Goal: Task Accomplishment & Management: Use online tool/utility

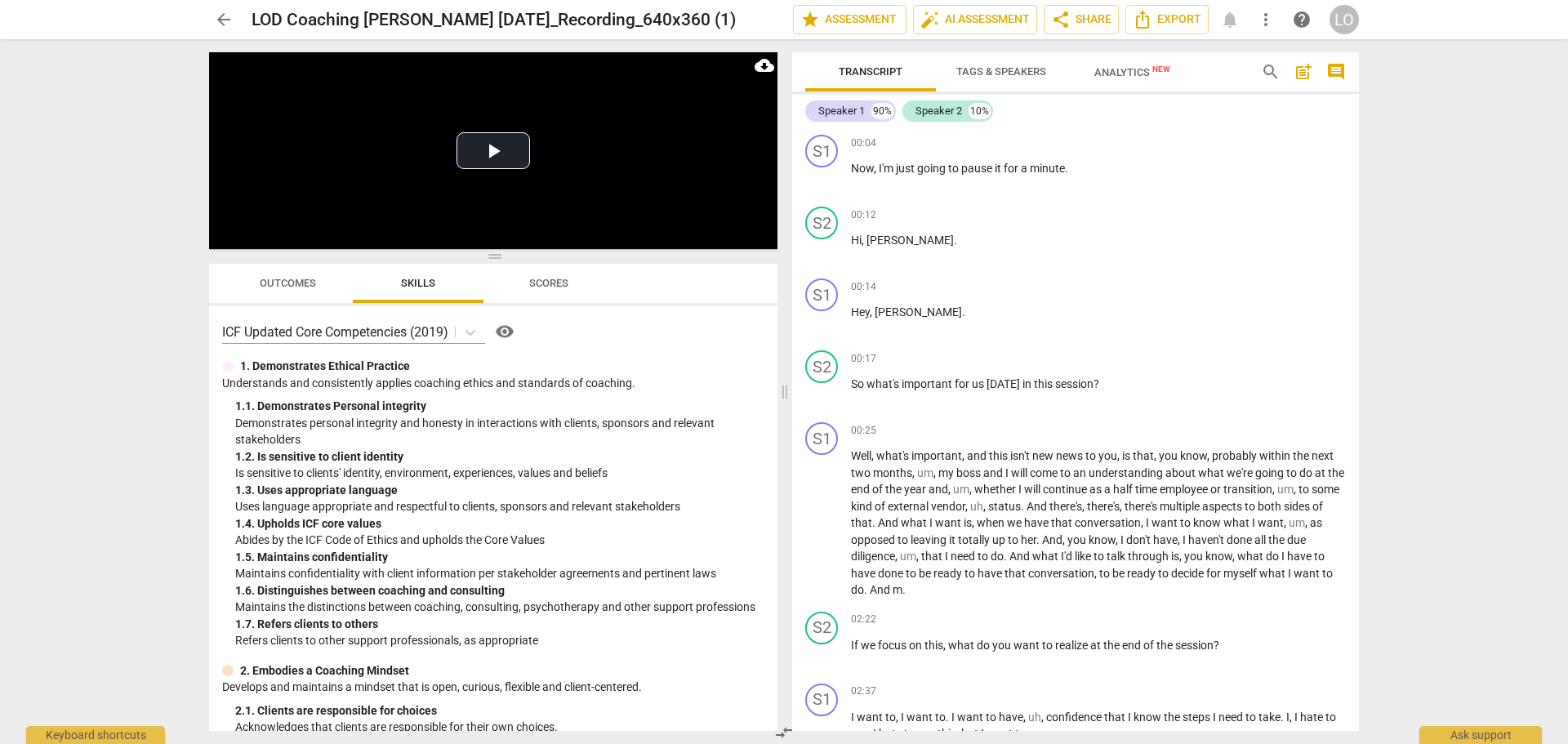
click at [45, 616] on div "arrow_back LOD Coaching [PERSON_NAME] [DATE]_Recording_640x360 (1) edit star As…" at bounding box center [784, 372] width 1568 height 744
drag, startPoint x: 1084, startPoint y: 165, endPoint x: 1068, endPoint y: 165, distance: 16.0
click at [1068, 165] on p "Now , I'm just going to pause it for a minute ." at bounding box center [1098, 168] width 495 height 17
click at [1106, 165] on p "Now , I'm just going to pause it for a minute ." at bounding box center [1098, 168] width 495 height 17
click at [849, 108] on div "Speaker 1" at bounding box center [841, 111] width 47 height 16
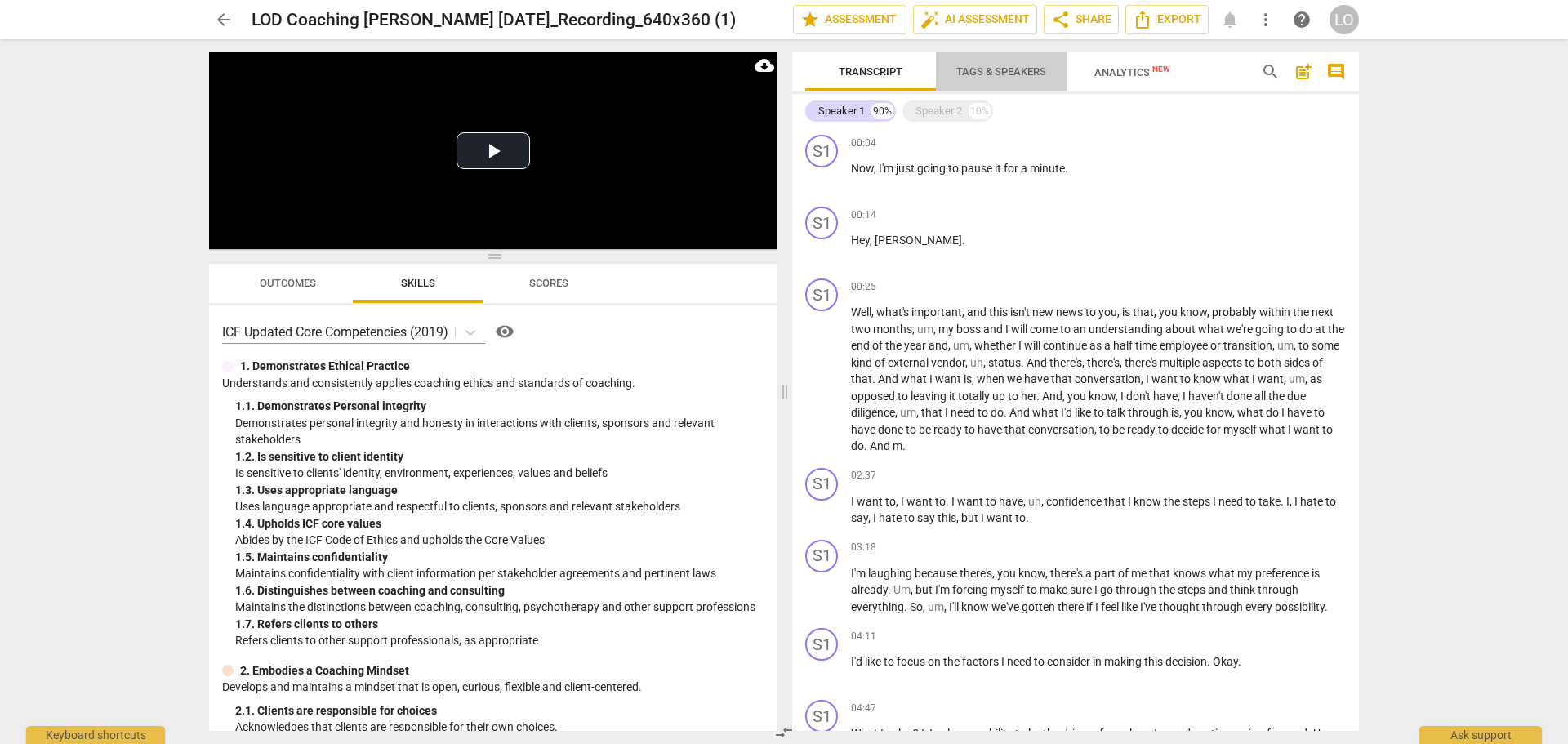
click at [977, 68] on span "Tags & Speakers" at bounding box center [1001, 72] width 90 height 12
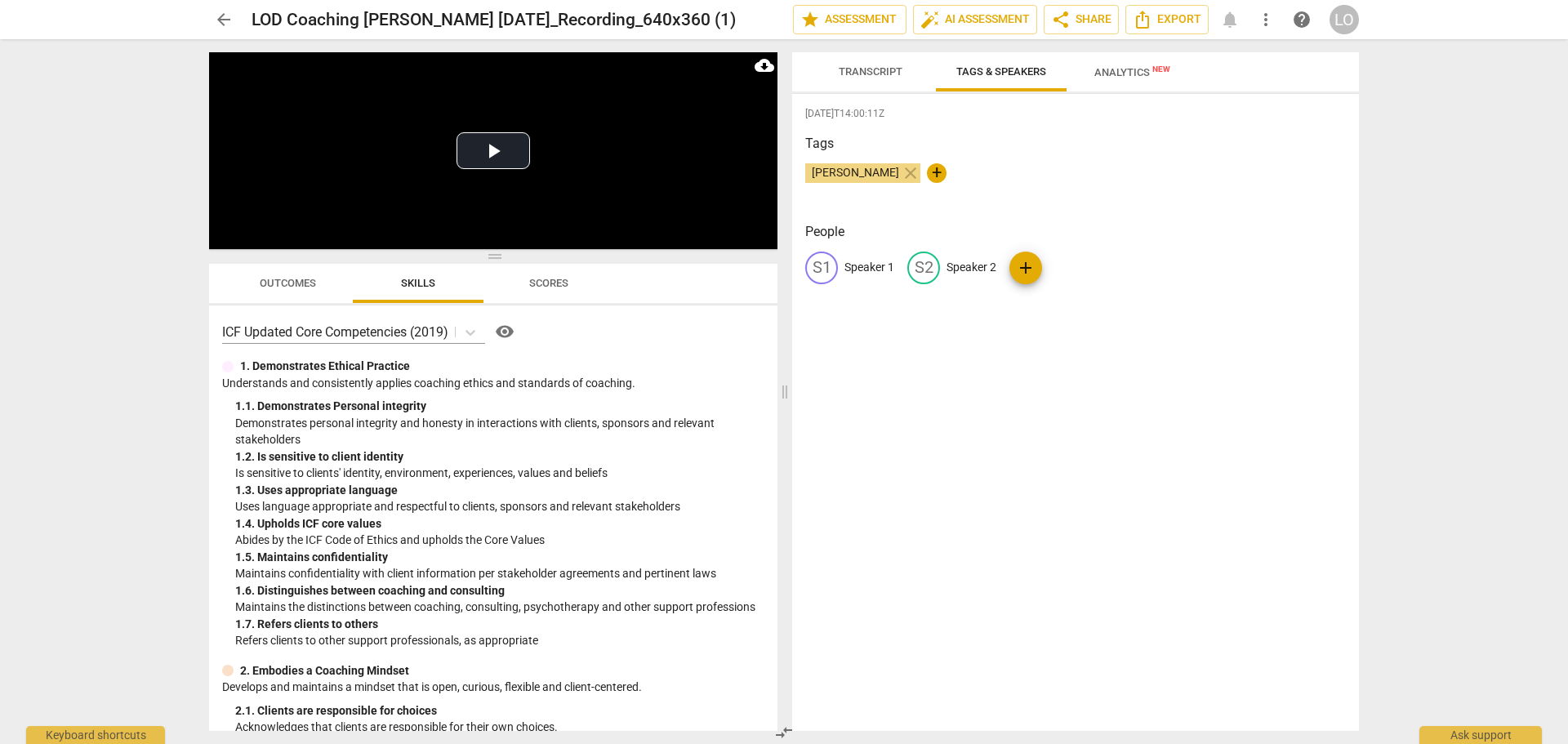
click at [860, 262] on p "Speaker 1" at bounding box center [870, 267] width 50 height 17
type input "[PERSON_NAME]"
click at [1059, 261] on p "Speaker 2" at bounding box center [1077, 267] width 50 height 17
type input "[PERSON_NAME]"
click at [951, 361] on div "[DATE]T14:00:11Z Tags [PERSON_NAME] close + People LA [PERSON_NAME] edit [PERSO…" at bounding box center [1075, 412] width 566 height 638
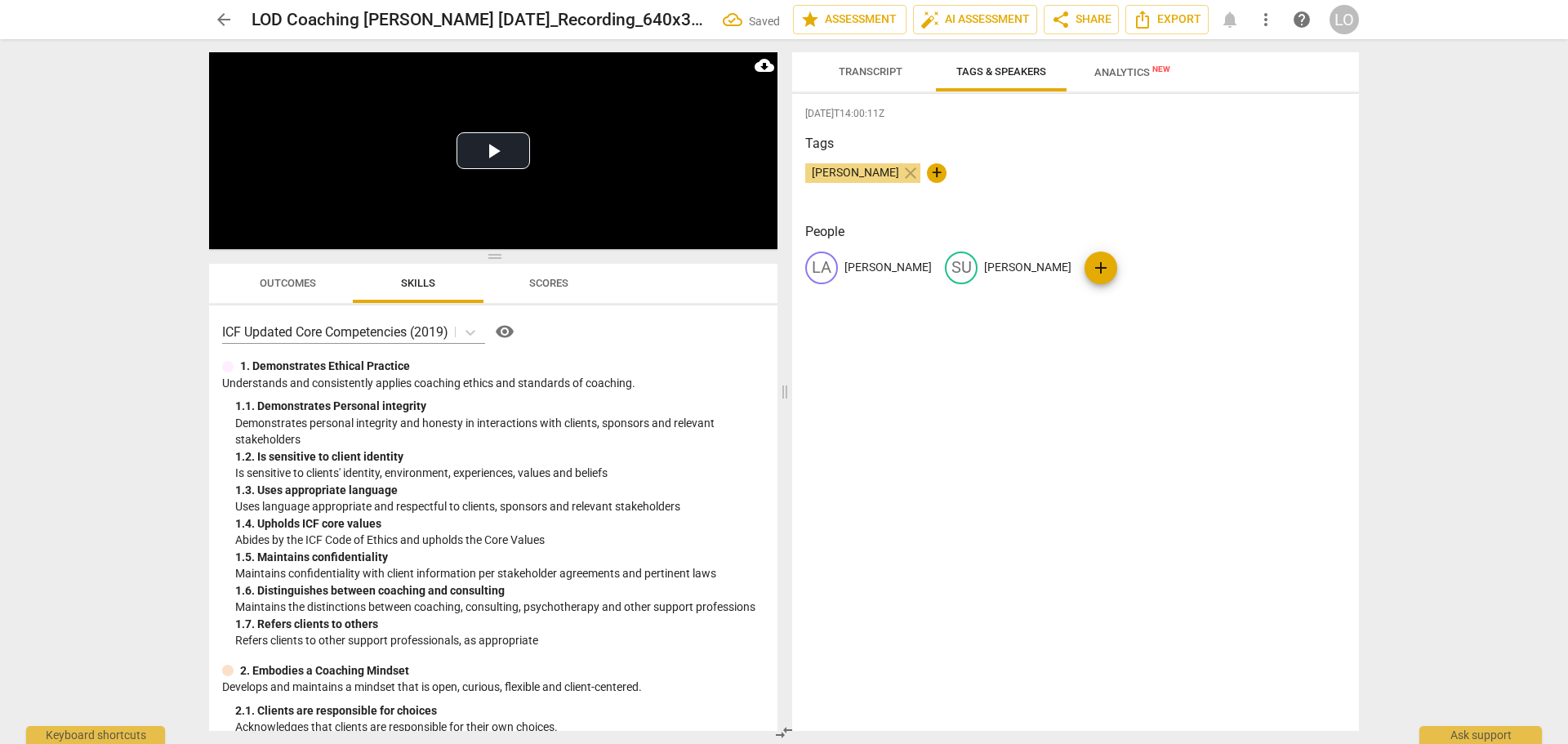
click at [870, 74] on span "Transcript" at bounding box center [870, 72] width 64 height 12
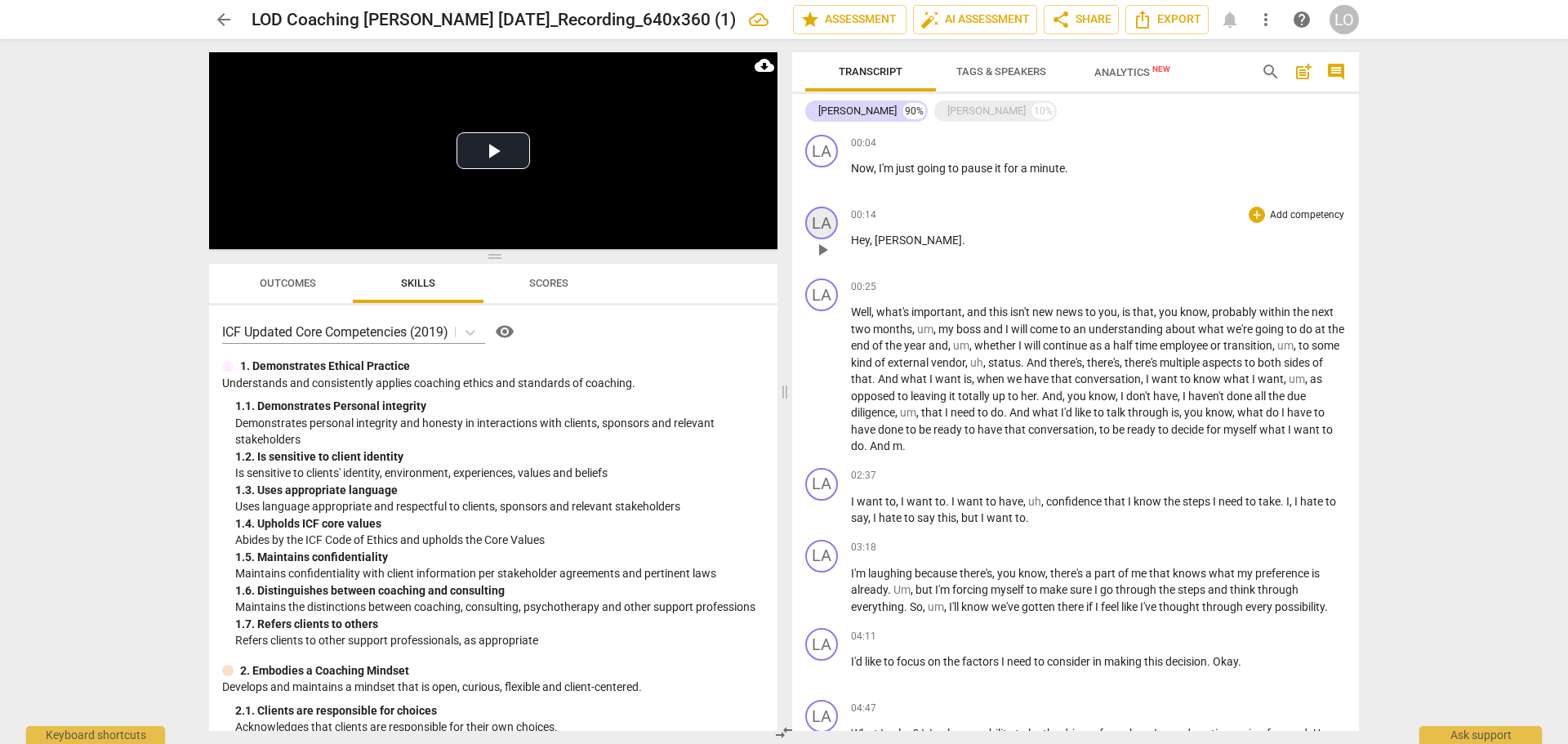
click at [824, 218] on div "LA" at bounding box center [821, 223] width 33 height 33
click at [938, 299] on div "[PERSON_NAME]" at bounding box center [883, 301] width 122 height 26
click at [1058, 231] on div at bounding box center [784, 372] width 1568 height 744
click at [1000, 67] on div at bounding box center [784, 372] width 1568 height 744
click at [1000, 67] on span "Tags & Speakers" at bounding box center [1001, 72] width 90 height 12
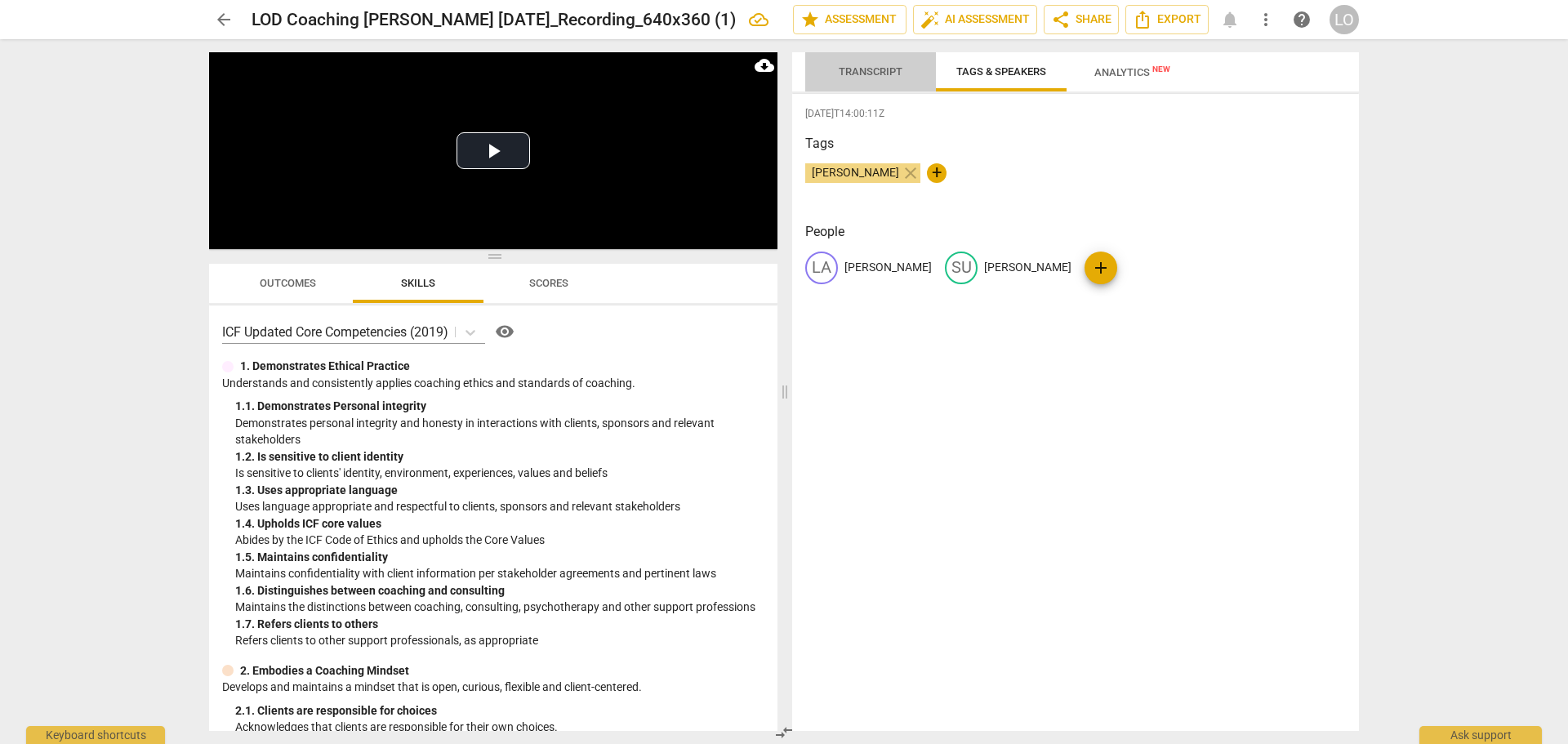
click at [873, 69] on span "Transcript" at bounding box center [870, 72] width 64 height 12
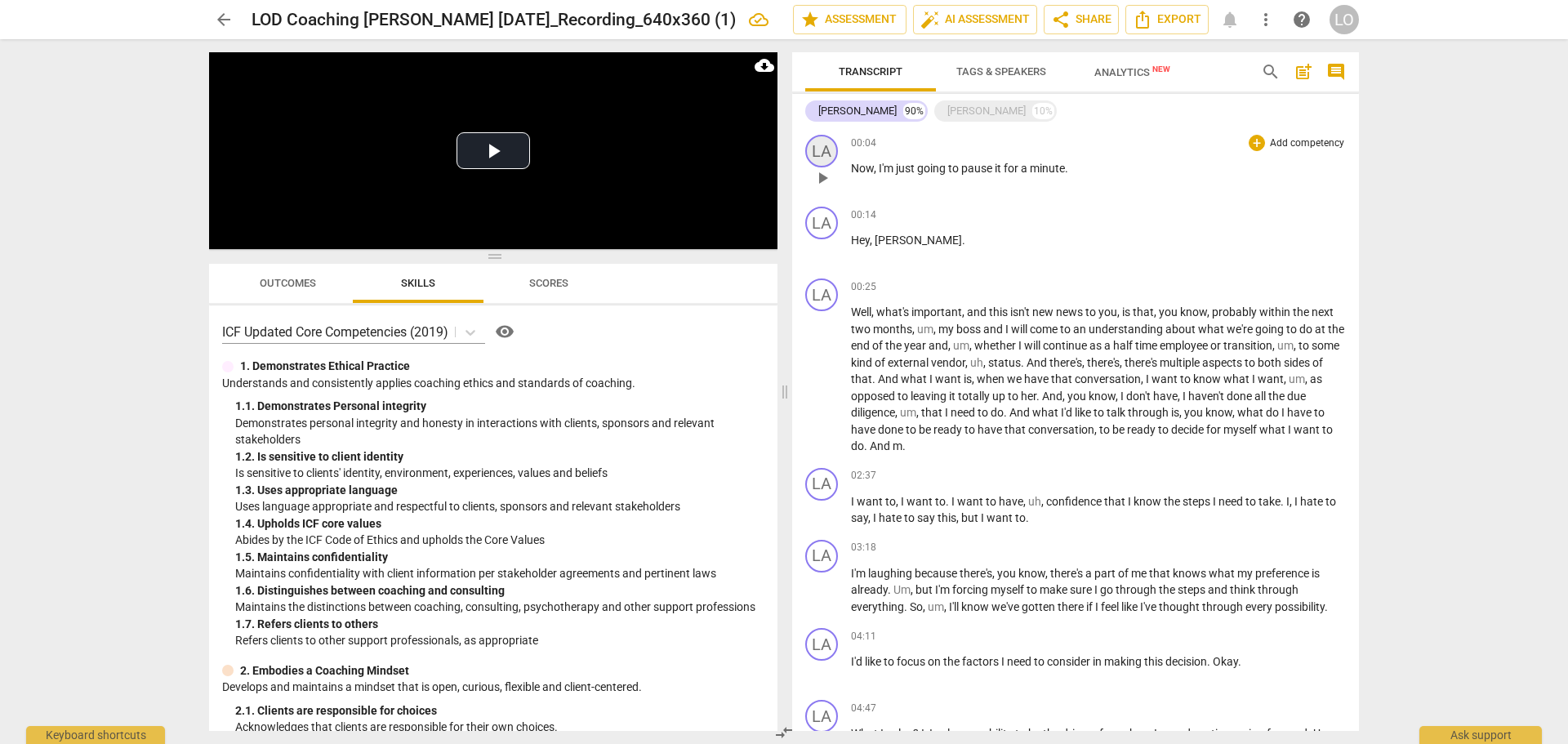
click at [828, 151] on div "LA" at bounding box center [821, 151] width 33 height 33
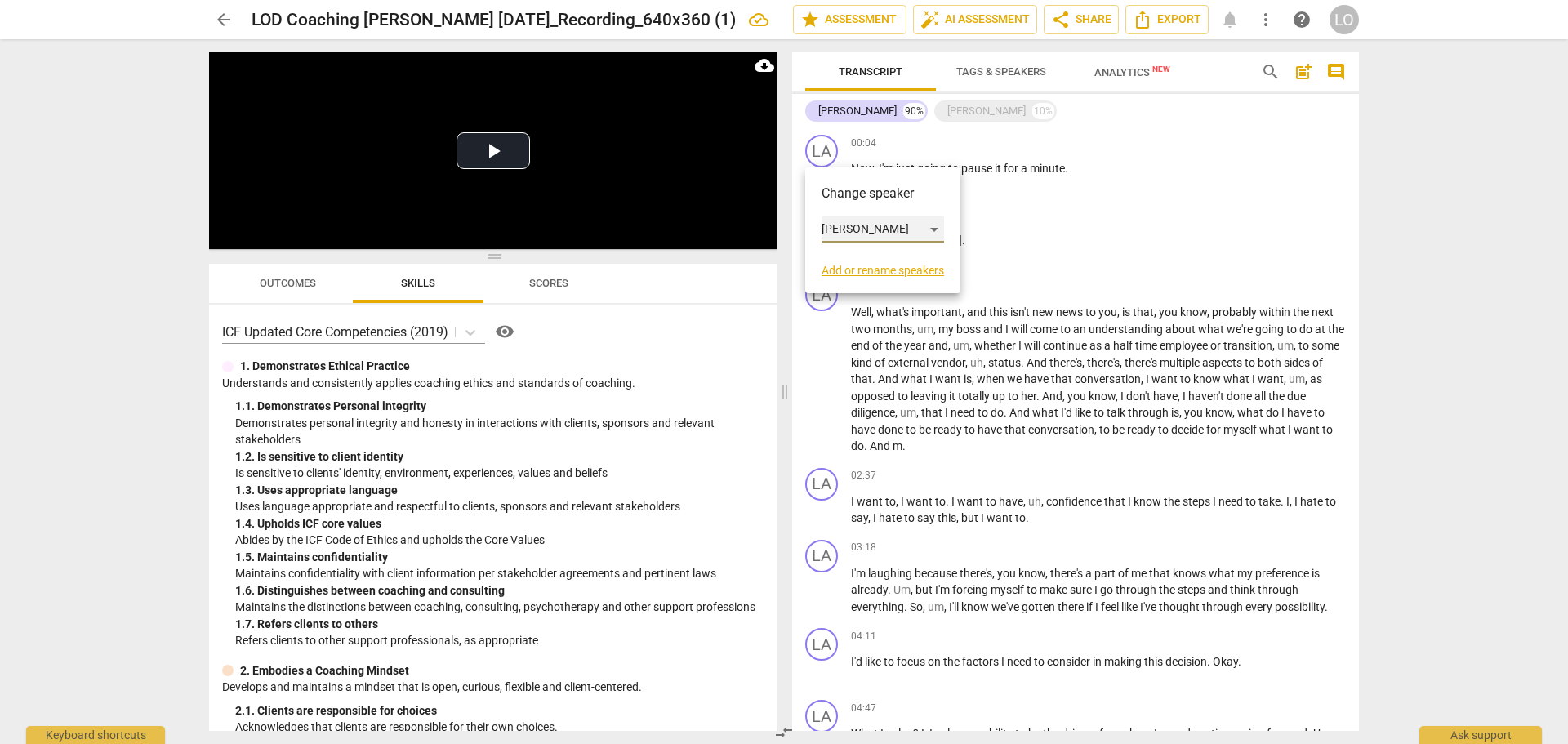
click at [932, 226] on div "[PERSON_NAME]" at bounding box center [883, 229] width 122 height 26
click at [849, 261] on li "[PERSON_NAME]" at bounding box center [884, 260] width 124 height 31
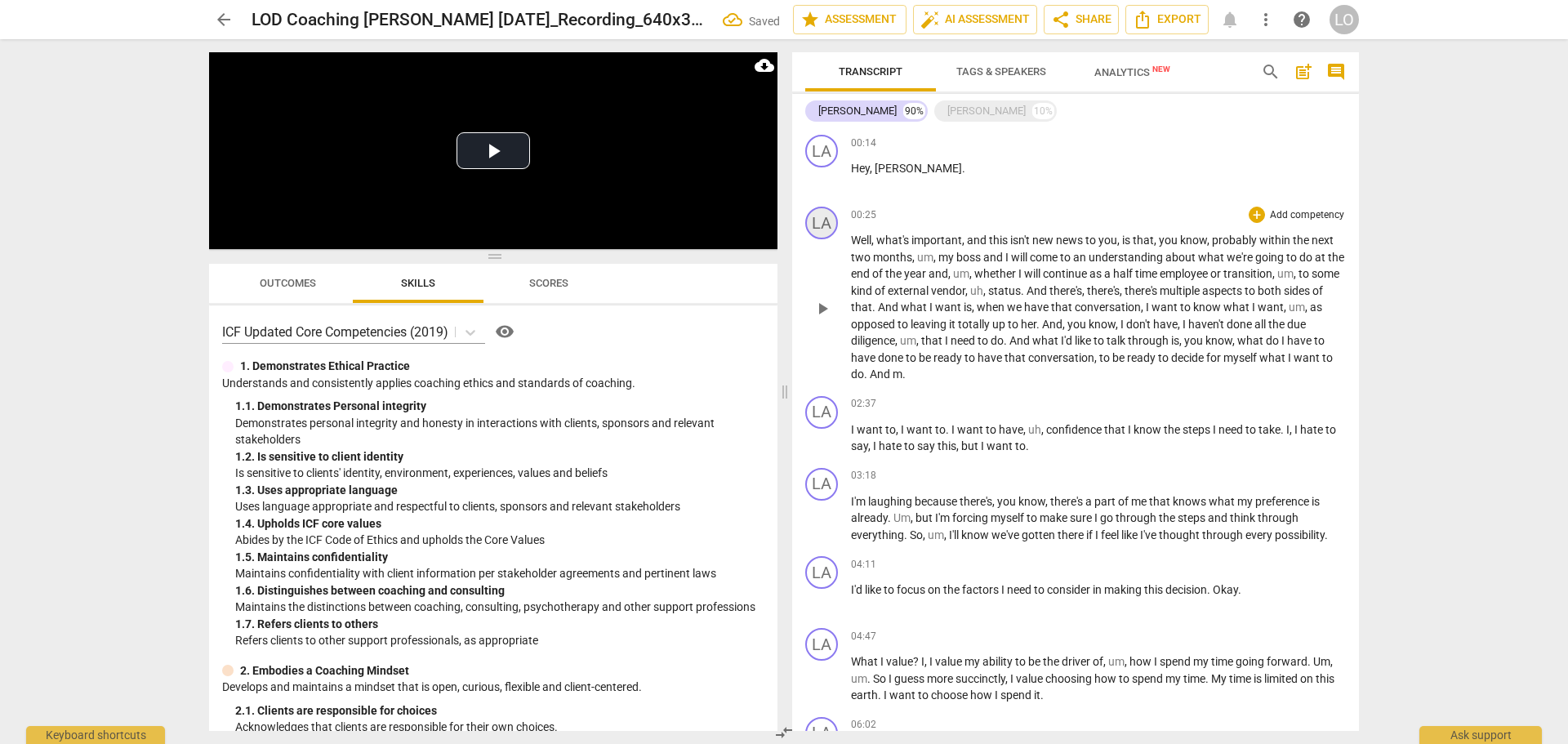
click at [817, 217] on div "LA" at bounding box center [821, 223] width 33 height 33
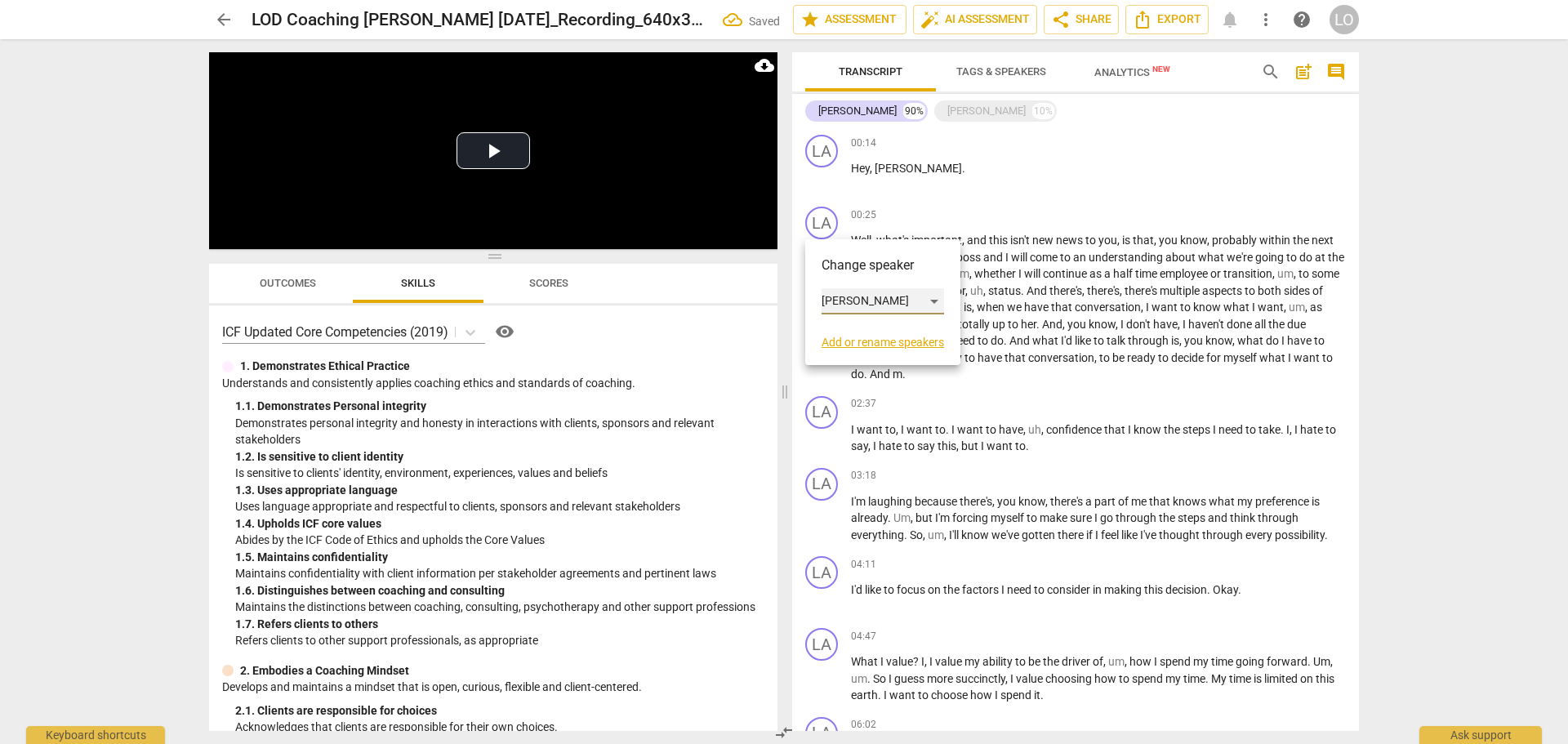
click at [933, 300] on div "[PERSON_NAME]" at bounding box center [883, 301] width 122 height 26
click at [855, 333] on li "[PERSON_NAME]" at bounding box center [884, 332] width 124 height 31
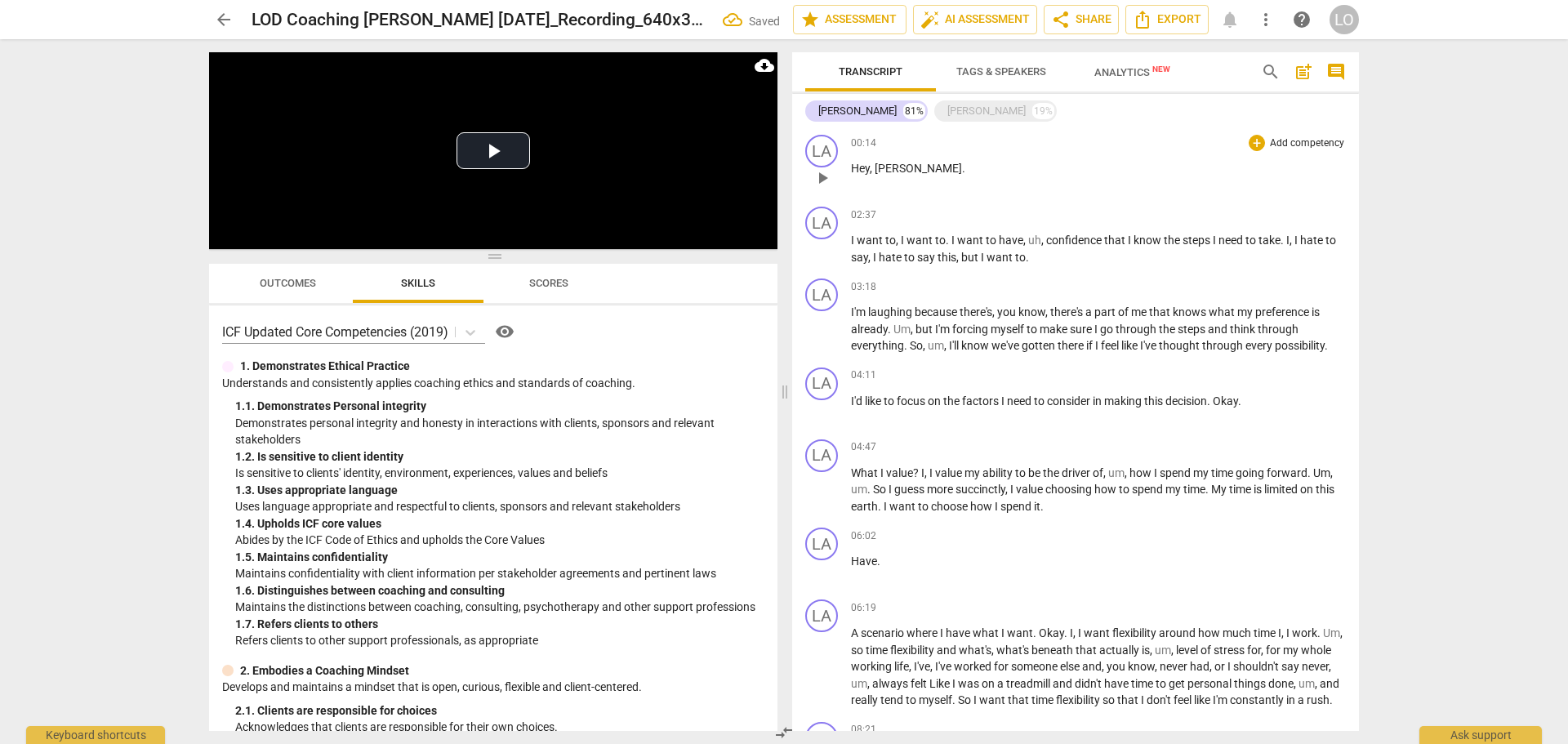
click at [1007, 140] on div "00:14 + Add competency keyboard_arrow_right" at bounding box center [1098, 143] width 495 height 16
click at [836, 107] on div "[PERSON_NAME]" at bounding box center [857, 111] width 78 height 16
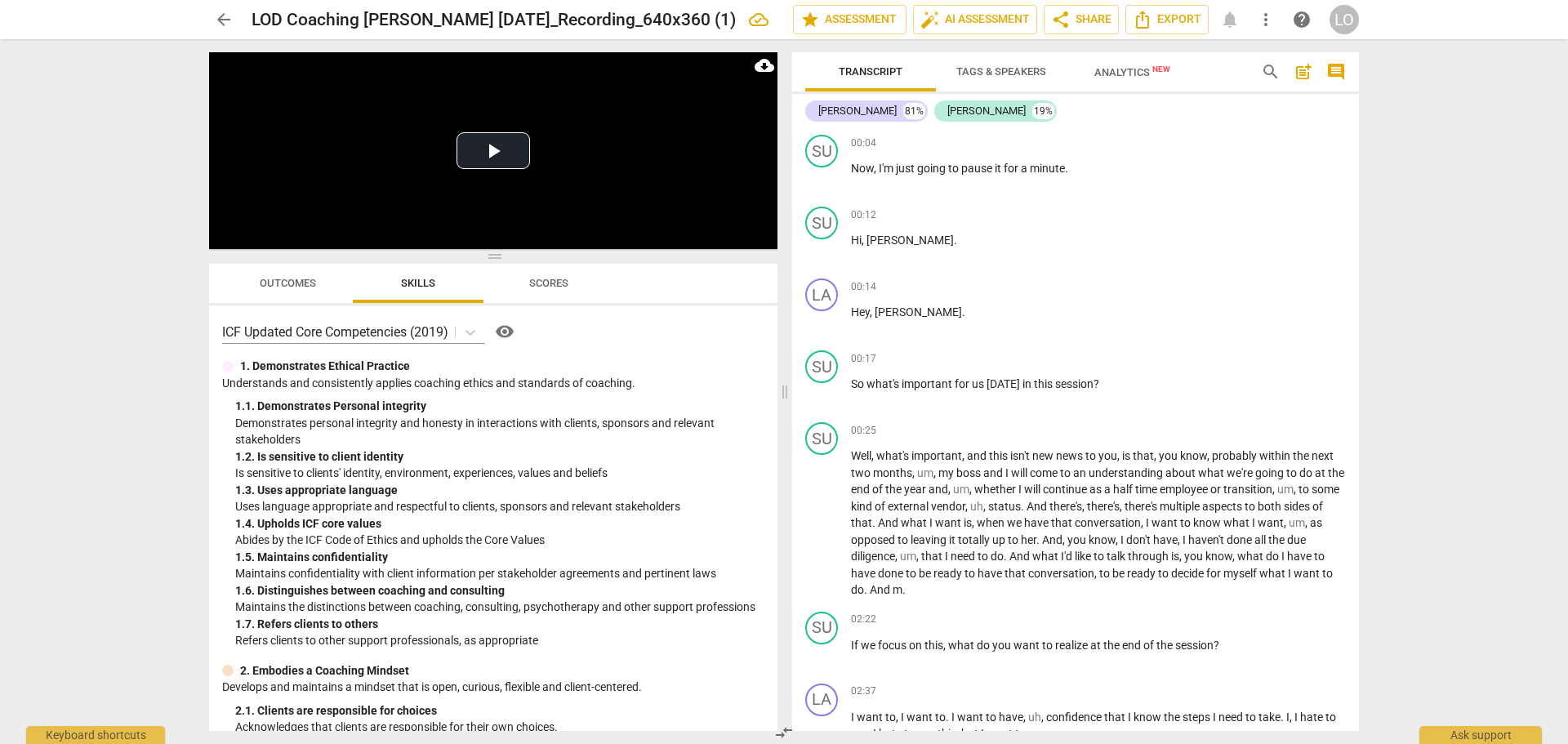
drag, startPoint x: 837, startPoint y: 106, endPoint x: 1028, endPoint y: 73, distance: 193.8
click at [1028, 73] on span "Tags & Speakers" at bounding box center [1001, 72] width 90 height 12
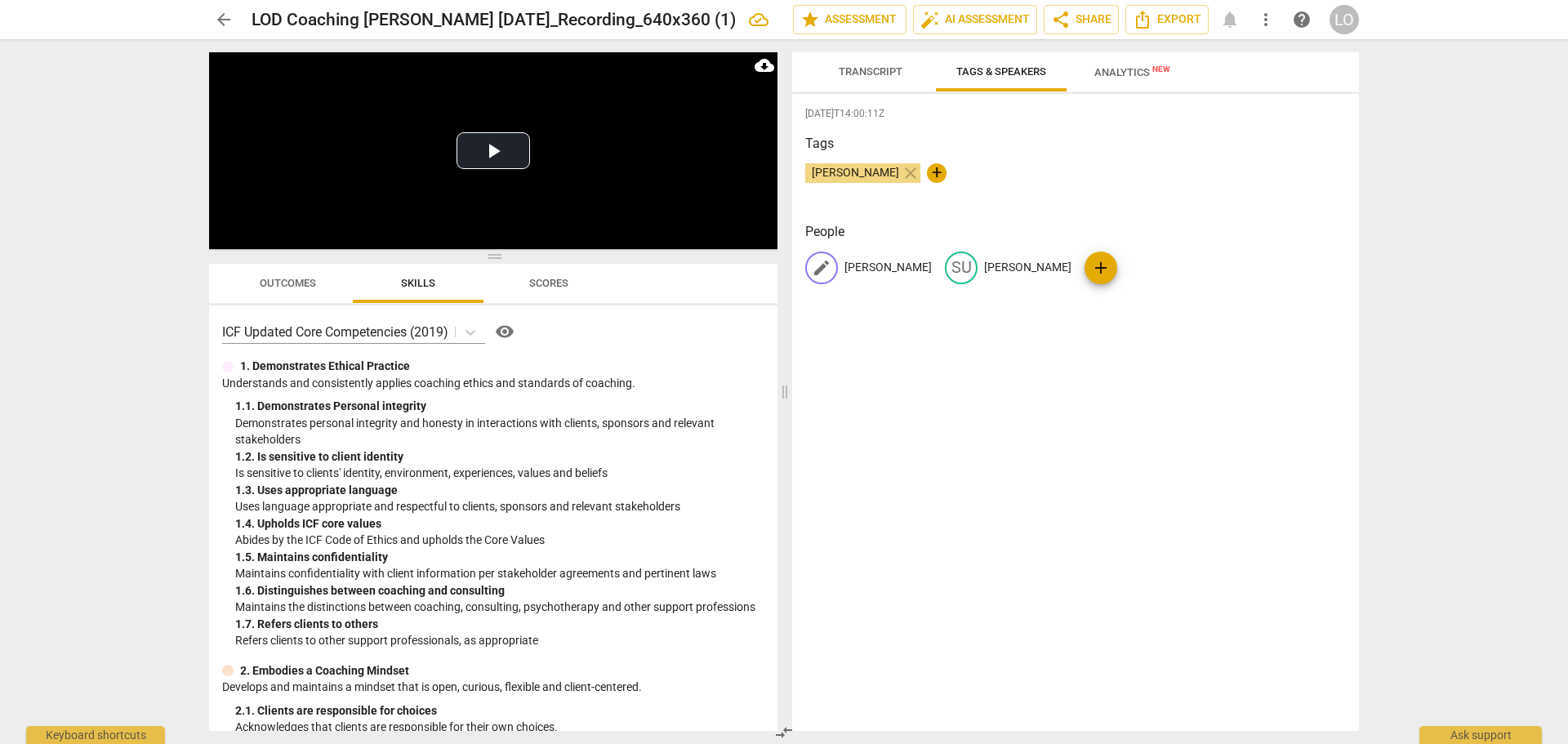
click at [855, 264] on p "[PERSON_NAME]" at bounding box center [888, 267] width 88 height 17
type input "[PERSON_NAME]"
click at [1044, 252] on div "edit [PERSON_NAME]" at bounding box center [1076, 268] width 127 height 33
type input "[PERSON_NAME]"
click at [854, 67] on span "Transcript" at bounding box center [870, 72] width 64 height 12
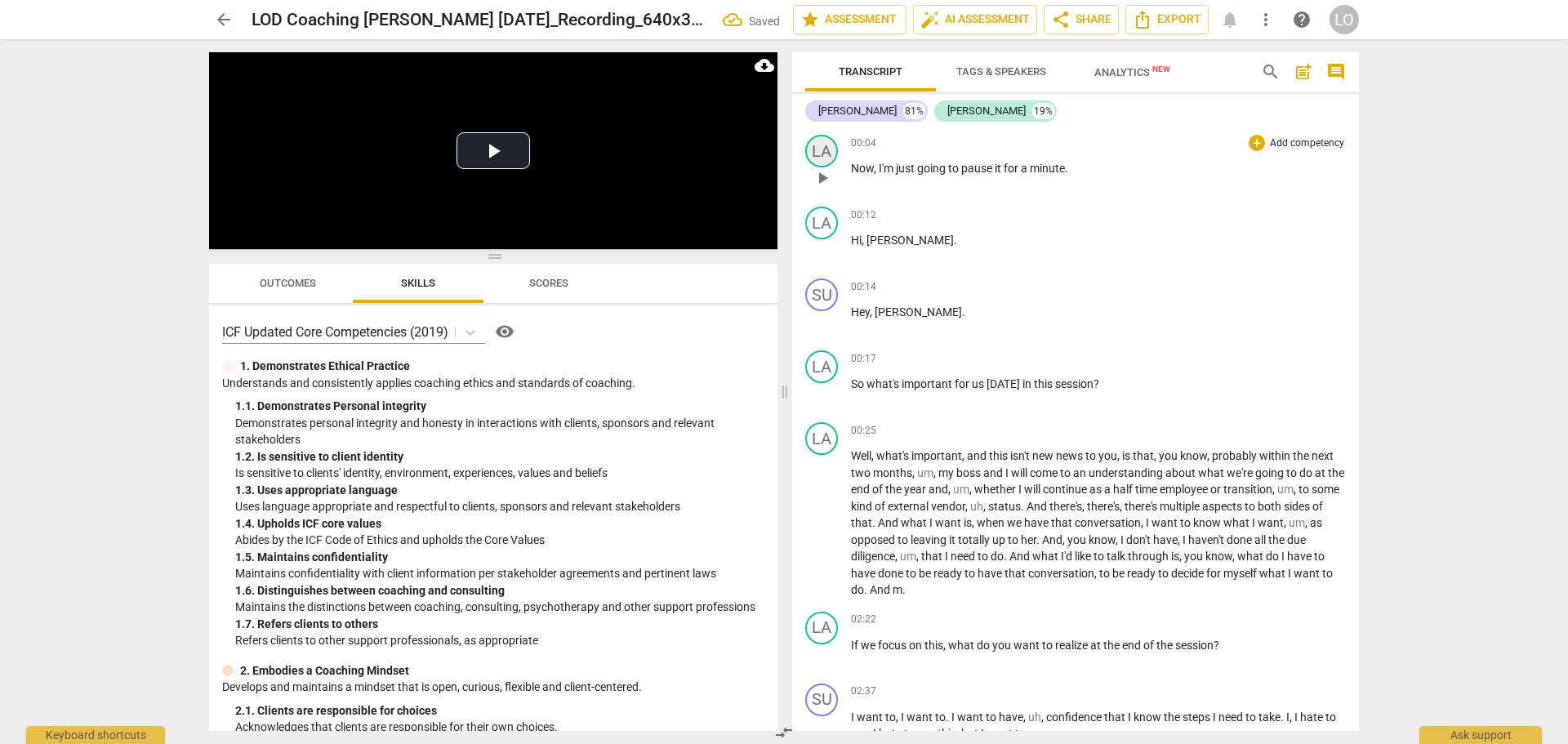
click at [827, 146] on div "LA" at bounding box center [821, 151] width 33 height 33
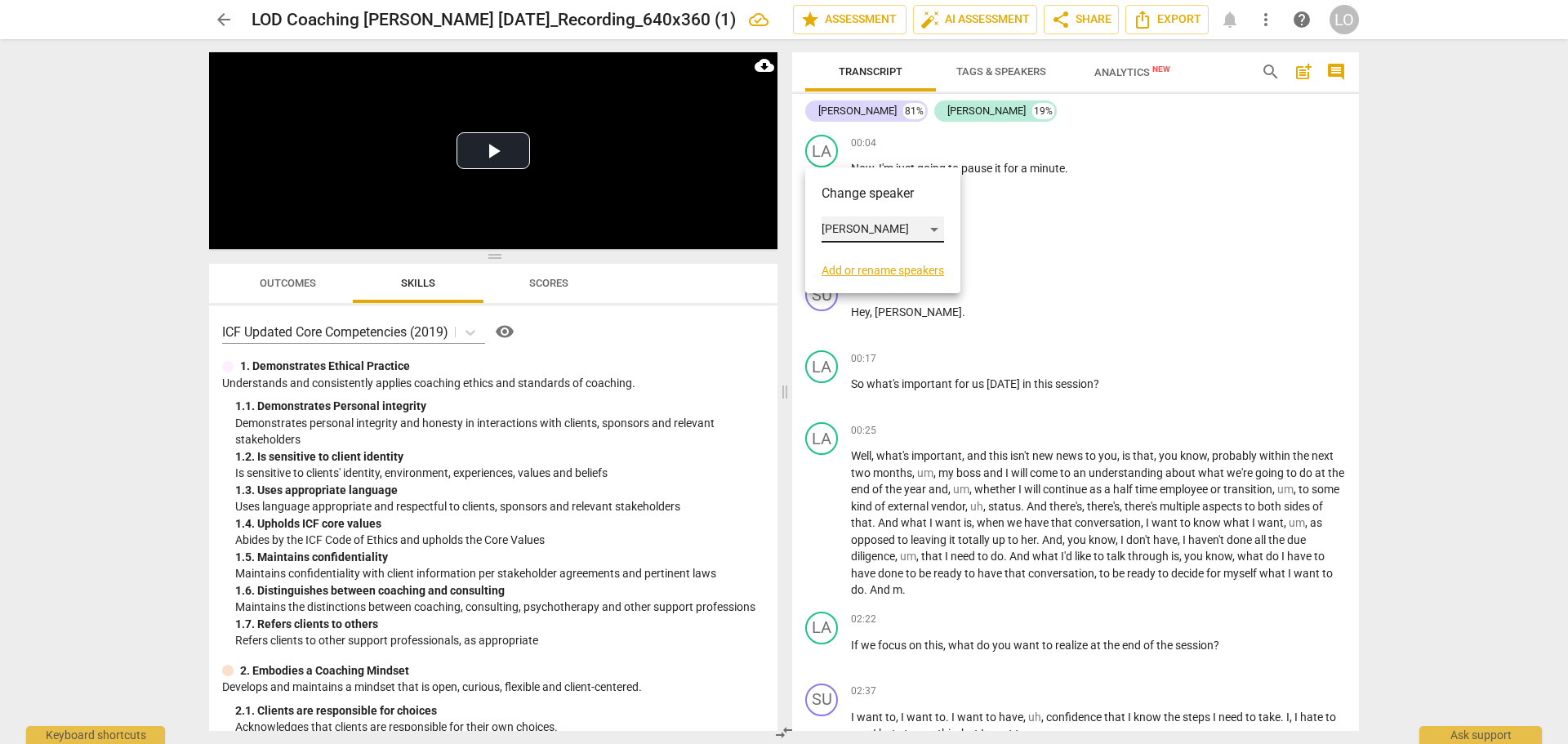
click at [937, 227] on div "[PERSON_NAME]" at bounding box center [883, 229] width 122 height 26
click at [847, 195] on li "[PERSON_NAME]" at bounding box center [884, 198] width 124 height 31
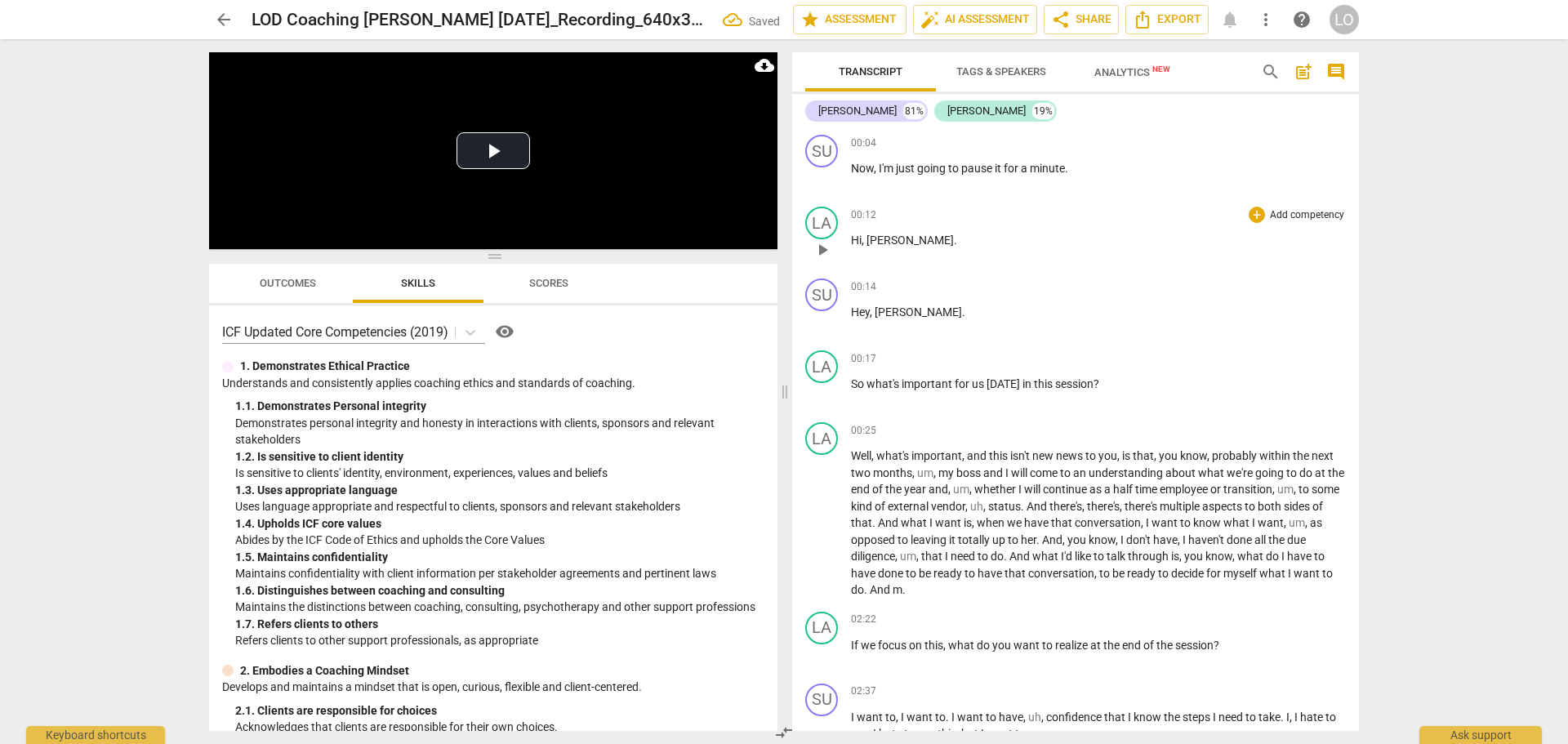
click at [1054, 211] on div "00:12 + Add competency keyboard_arrow_right" at bounding box center [1098, 215] width 495 height 16
click at [864, 382] on span "So" at bounding box center [859, 384] width 16 height 13
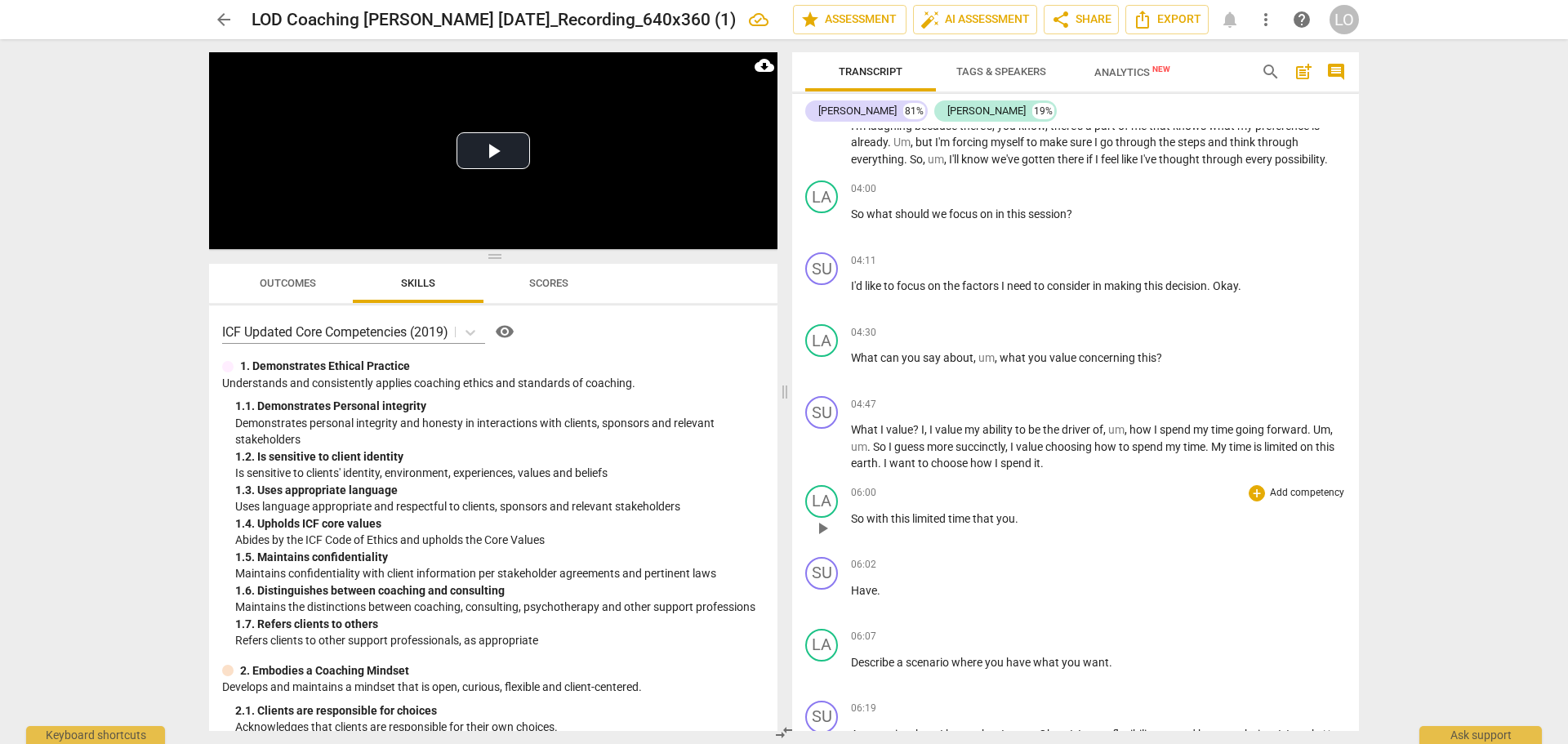
scroll to position [817, 0]
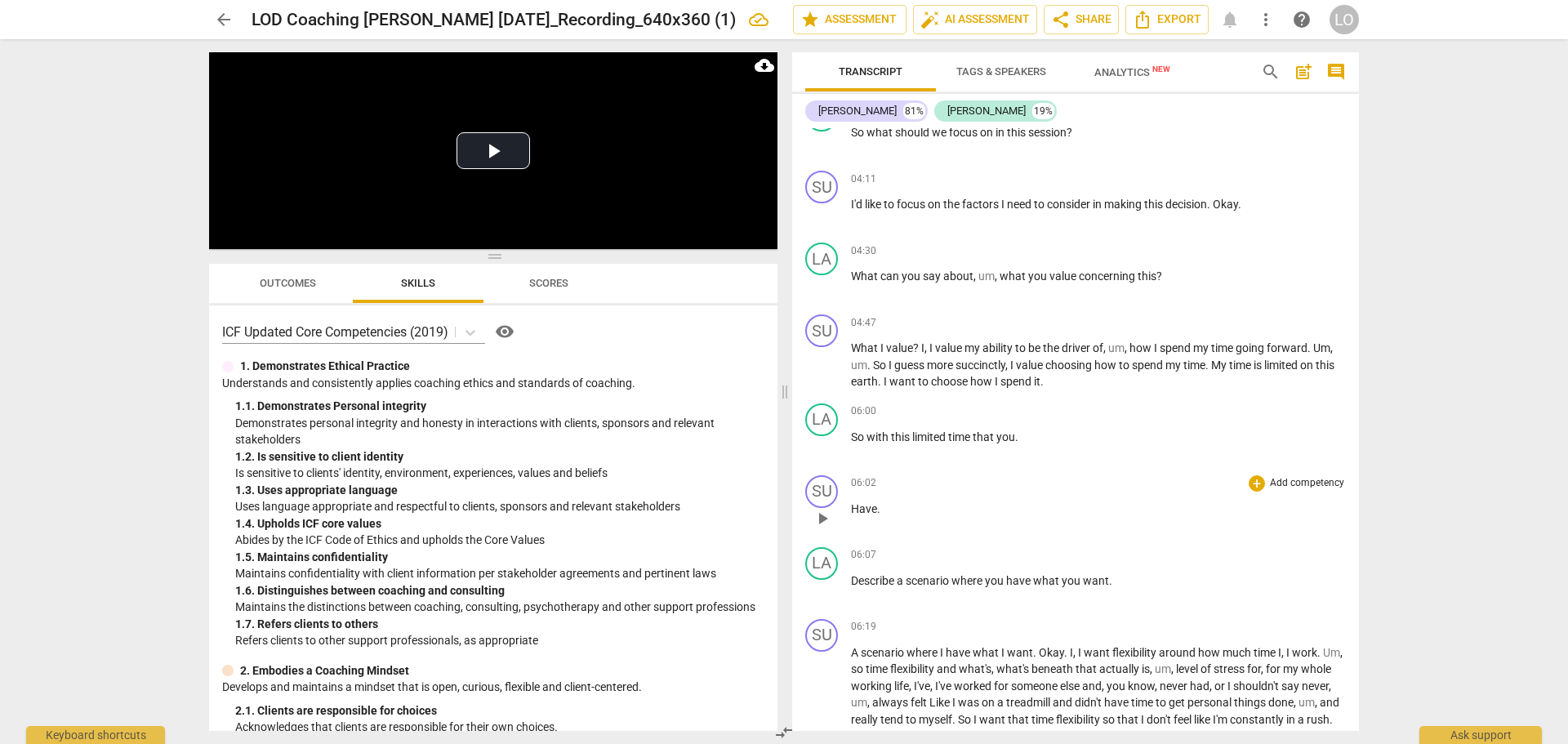
click at [851, 505] on span "Have" at bounding box center [863, 509] width 26 height 13
click at [824, 513] on span "play_arrow" at bounding box center [823, 519] width 20 height 20
click at [1041, 491] on div "06:02 + Add competency keyboard_arrow_right" at bounding box center [1098, 483] width 495 height 16
click at [816, 512] on span "pause" at bounding box center [823, 519] width 20 height 20
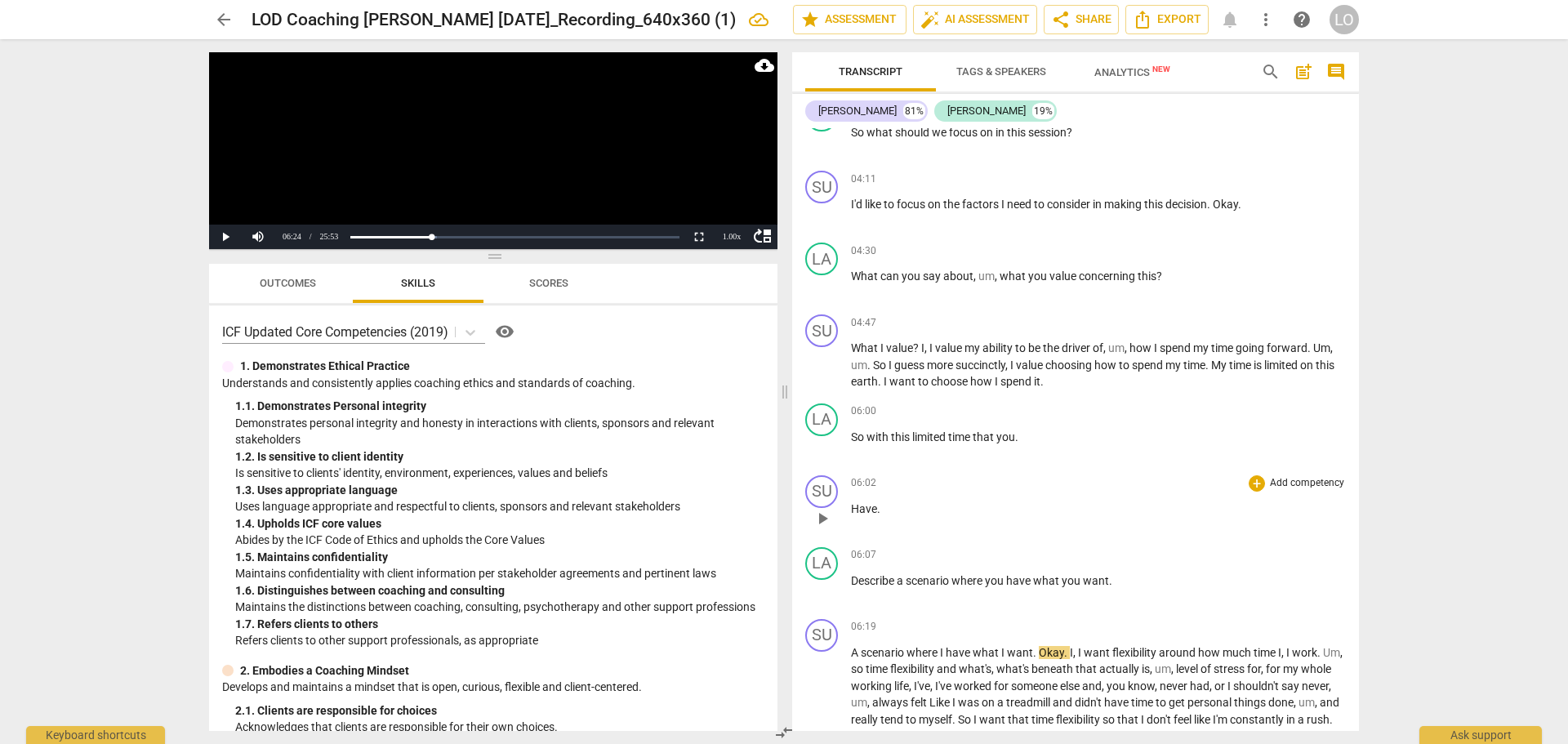
click at [851, 505] on span "Have" at bounding box center [863, 509] width 26 height 13
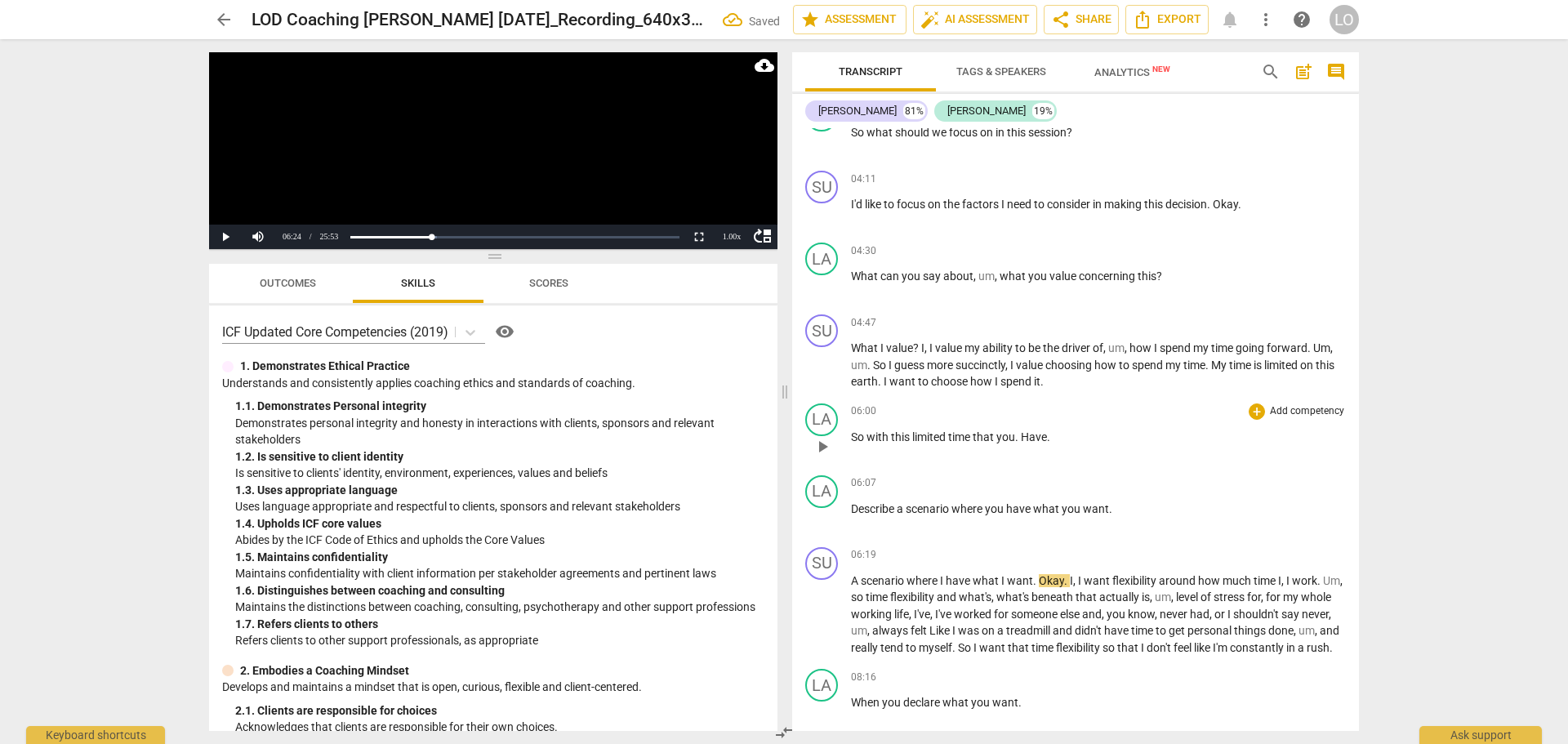
click at [1029, 435] on span "Have" at bounding box center [1034, 436] width 26 height 13
click at [1018, 435] on span "you h" at bounding box center [1010, 436] width 27 height 13
click at [1031, 434] on span "ave" at bounding box center [1038, 436] width 18 height 13
click at [853, 505] on span "Describe" at bounding box center [874, 509] width 46 height 13
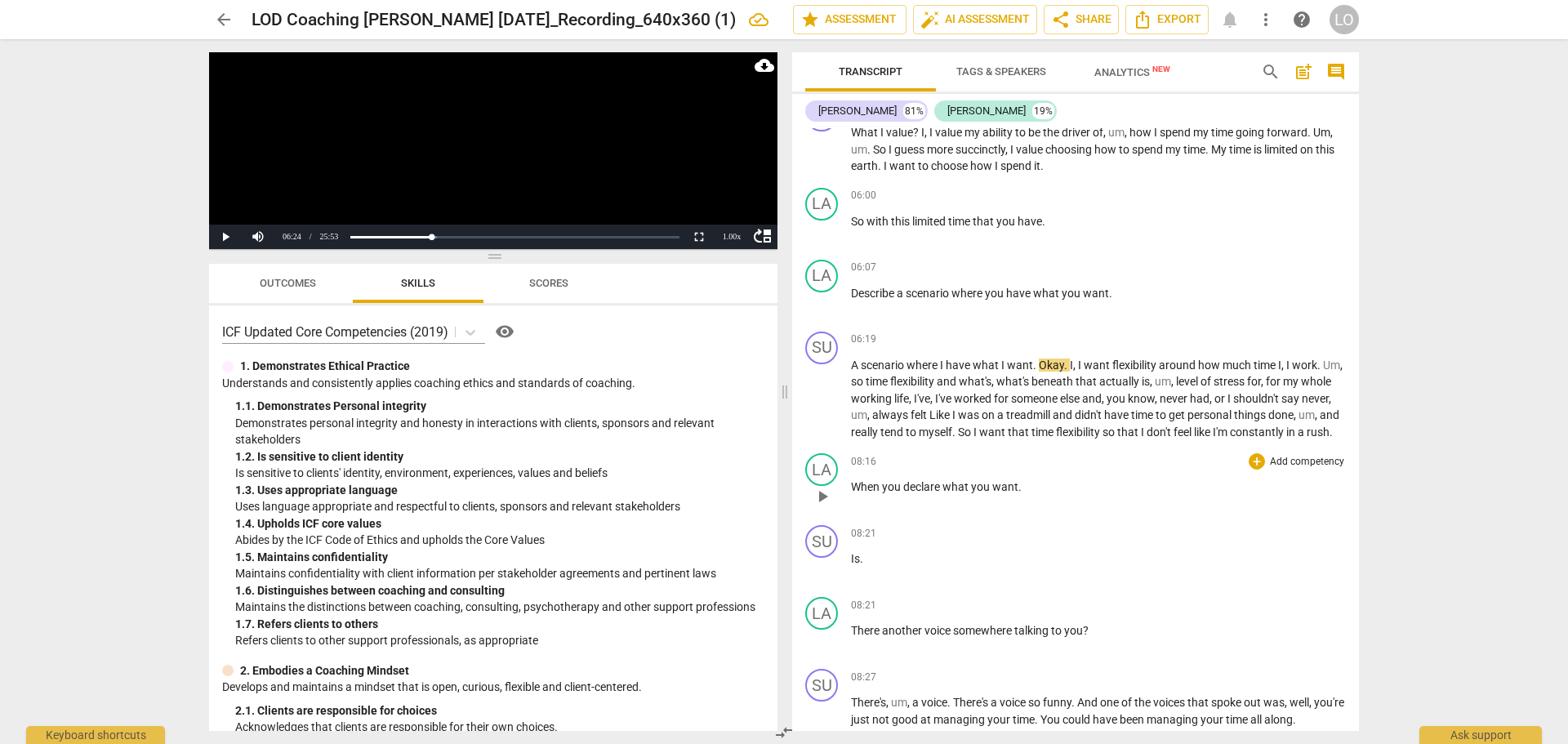
scroll to position [1062, 0]
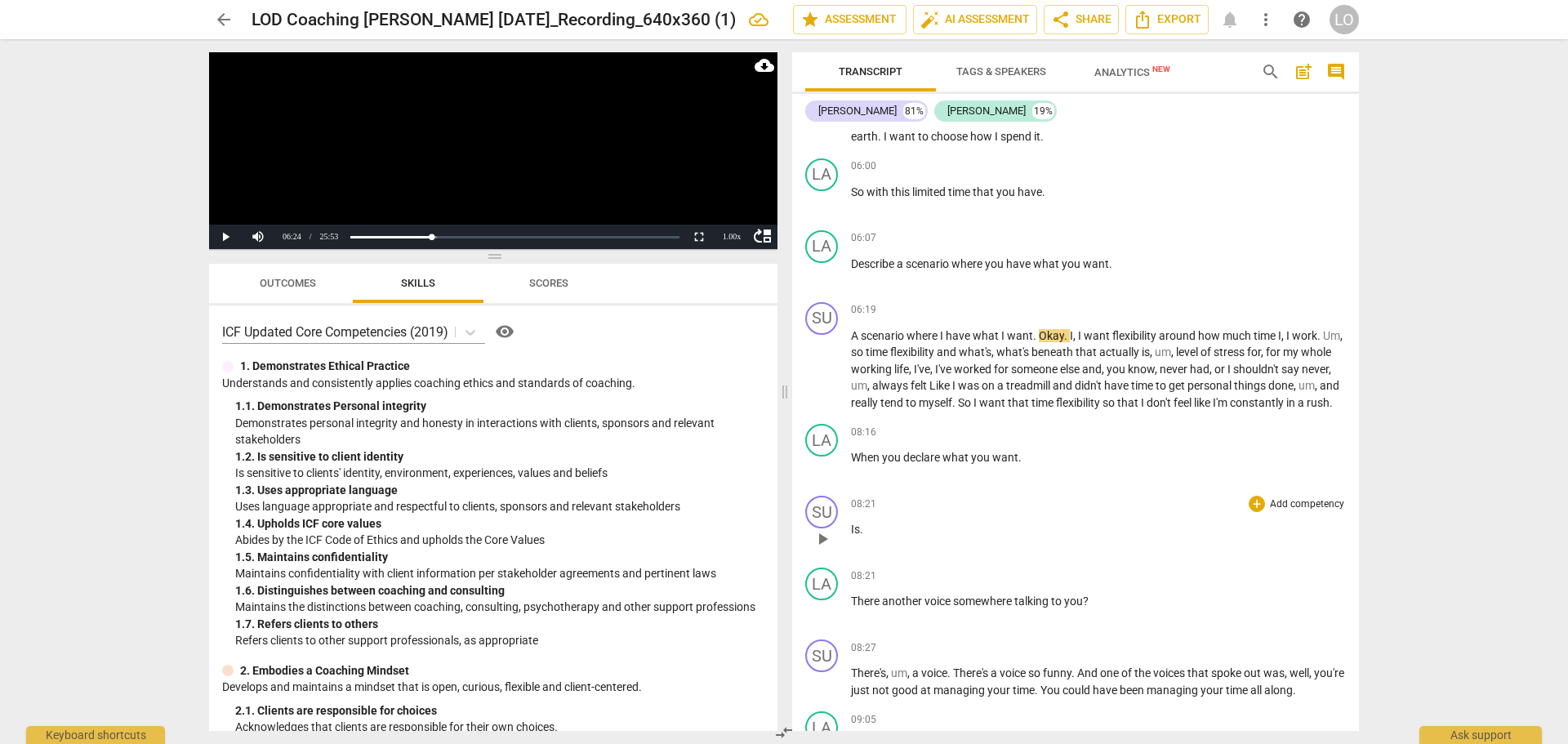
click at [862, 536] on span "." at bounding box center [862, 529] width 4 height 13
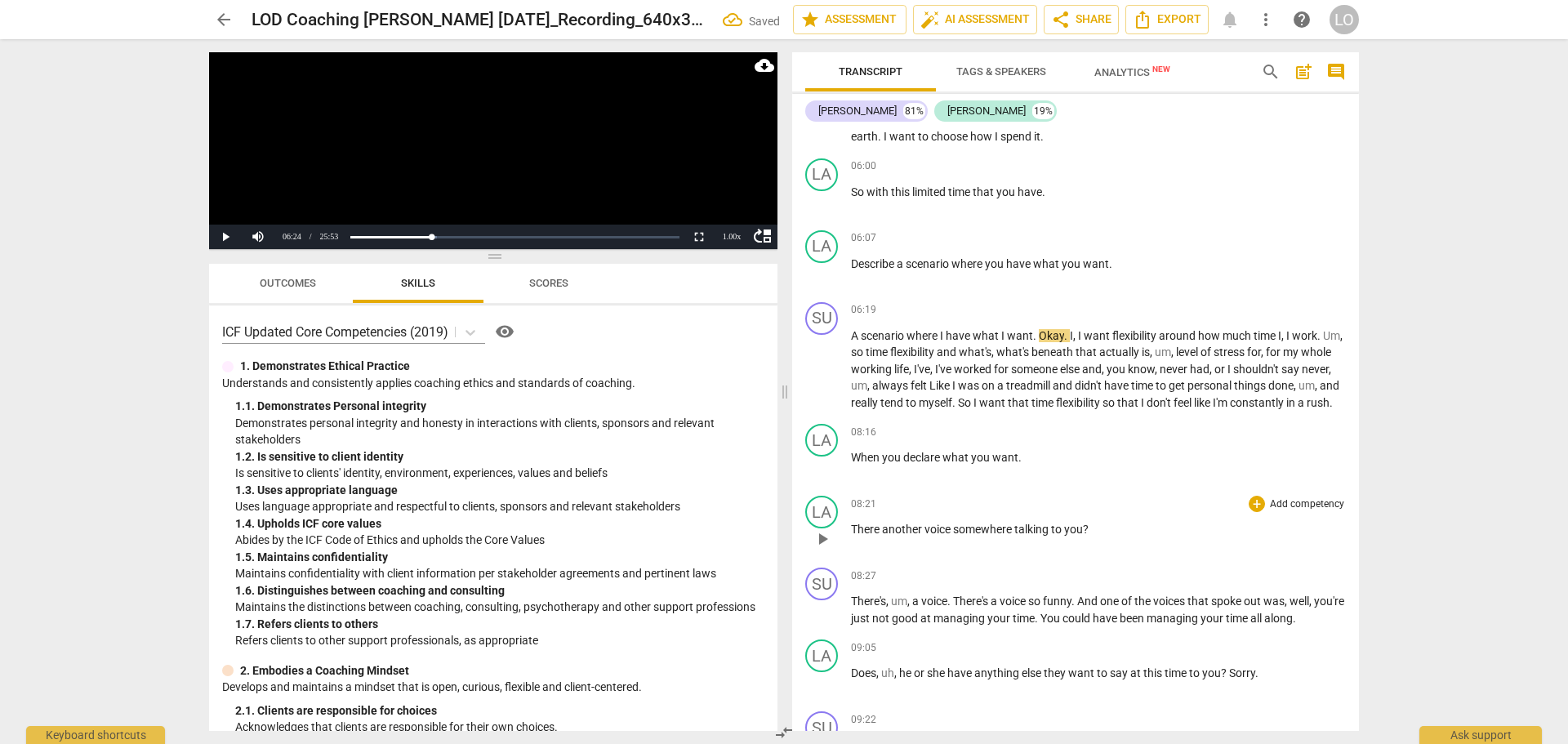
click at [858, 536] on span "There" at bounding box center [866, 529] width 31 height 13
click at [852, 536] on span "Is there" at bounding box center [870, 529] width 40 height 13
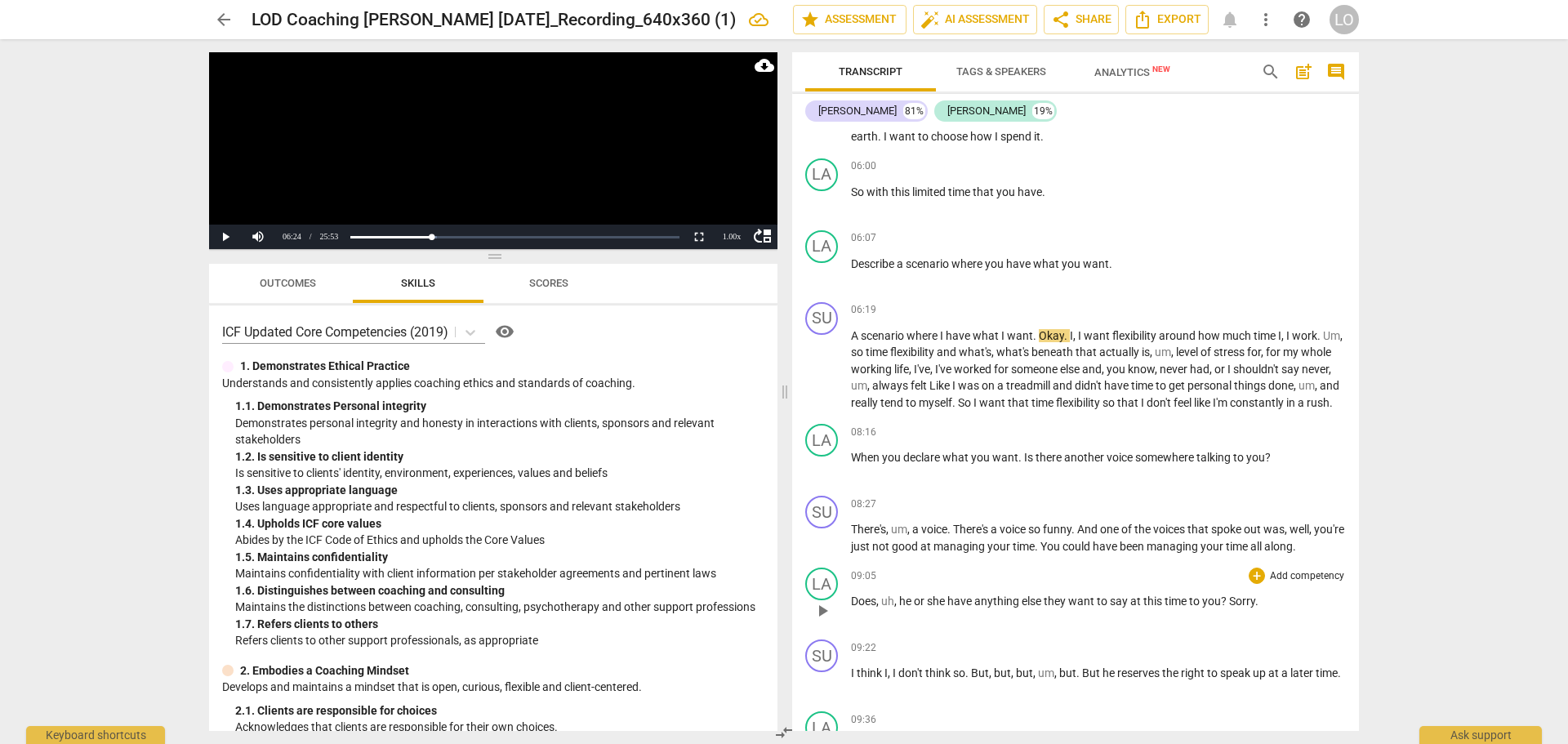
click at [820, 621] on span "play_arrow" at bounding box center [823, 611] width 20 height 20
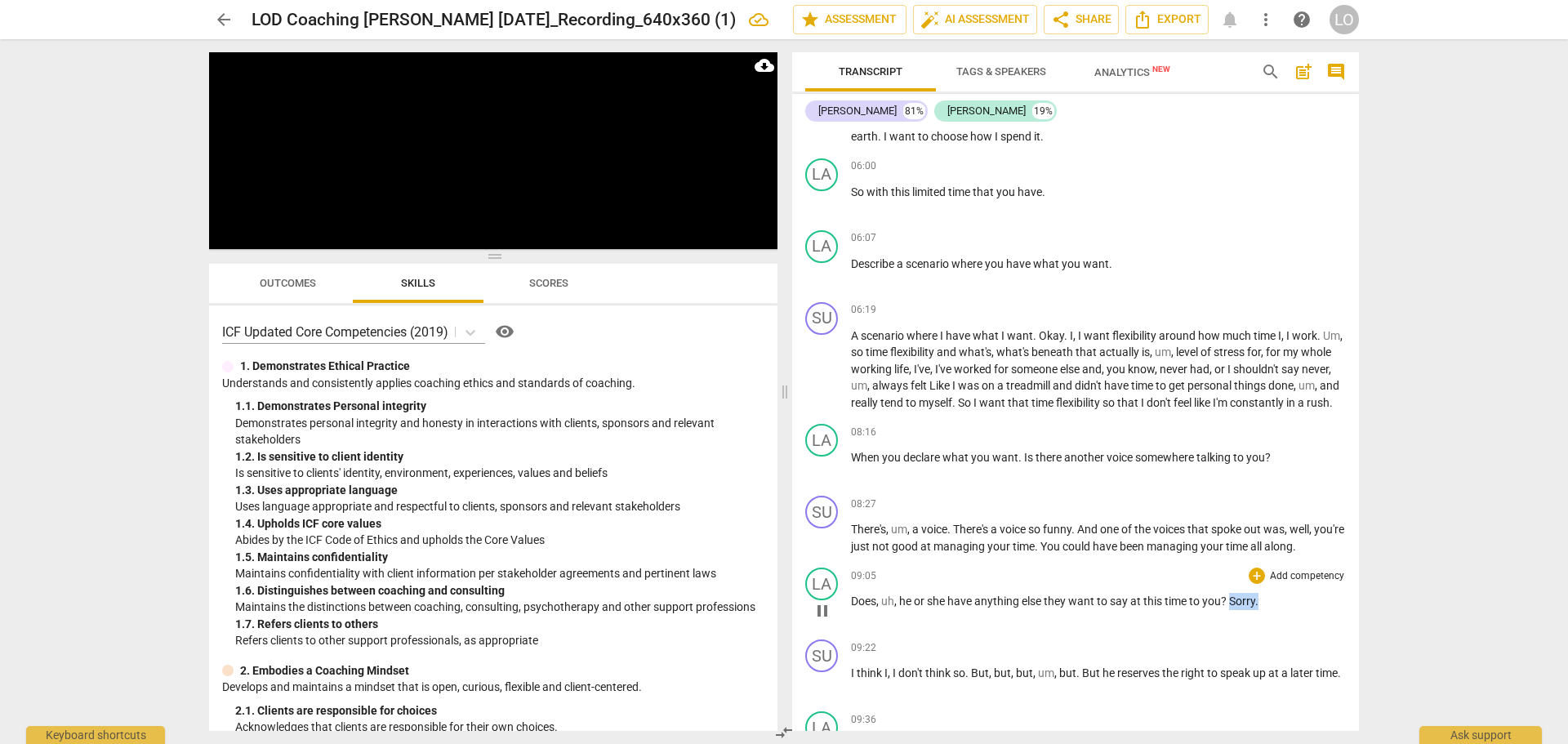
drag, startPoint x: 1260, startPoint y: 615, endPoint x: 1231, endPoint y: 615, distance: 29.0
click at [1231, 610] on p "Does , uh , he or she have anything else they want to say at this time to you ?…" at bounding box center [1098, 601] width 495 height 17
click at [1305, 627] on div "09:05 + Add competency keyboard_arrow_right Does , uh , he or she have anything…" at bounding box center [1098, 597] width 495 height 59
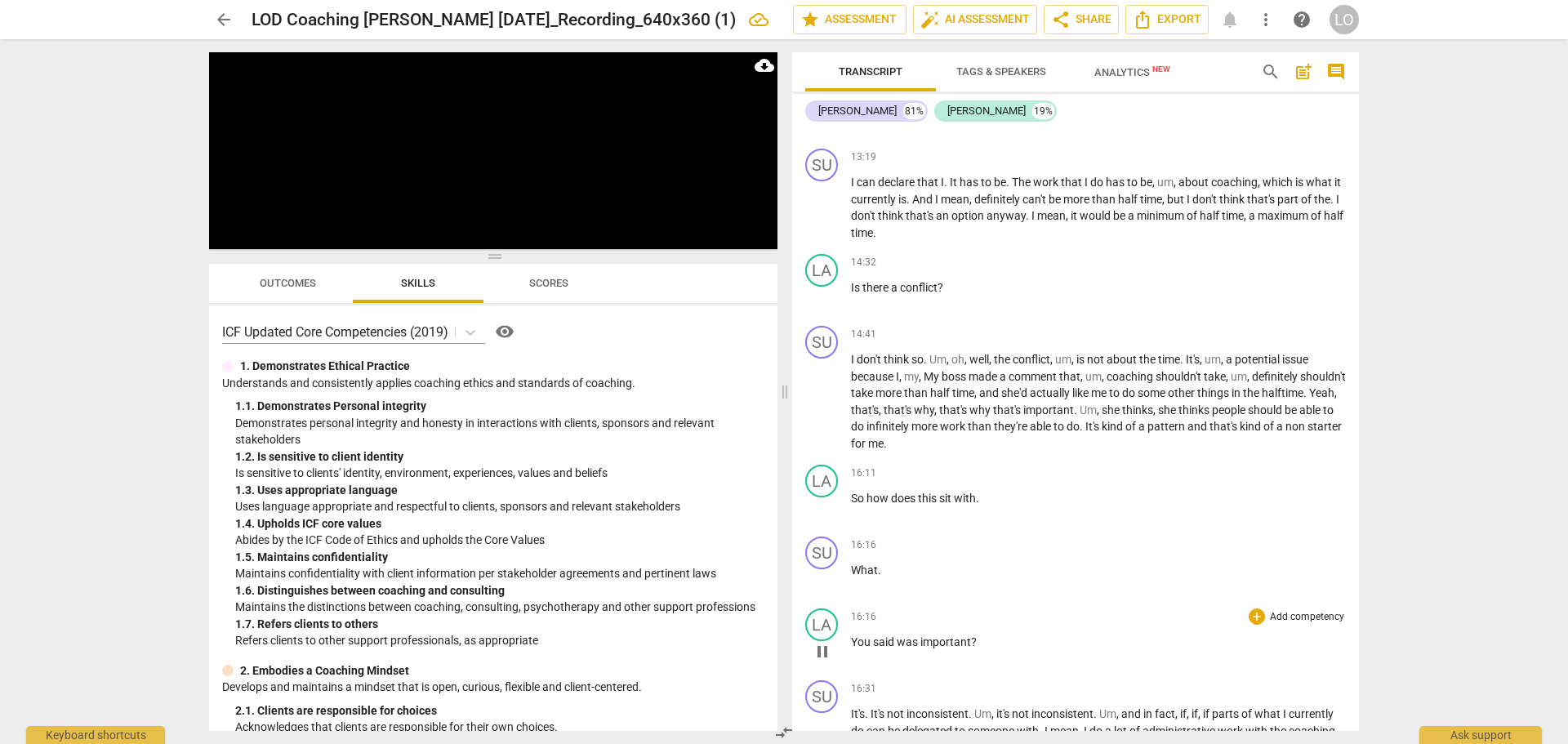
scroll to position [2205, 0]
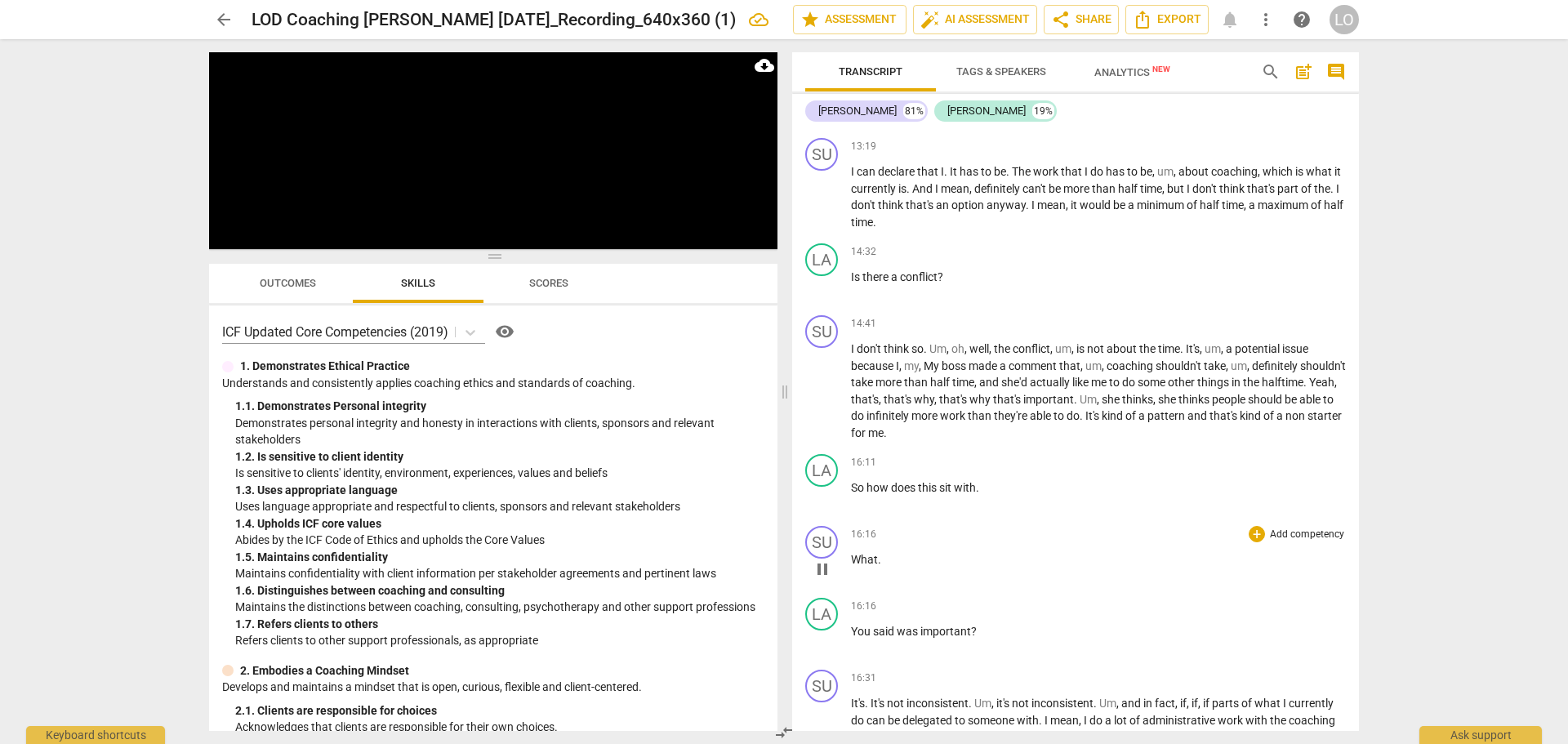
click at [851, 566] on span "What" at bounding box center [864, 560] width 27 height 13
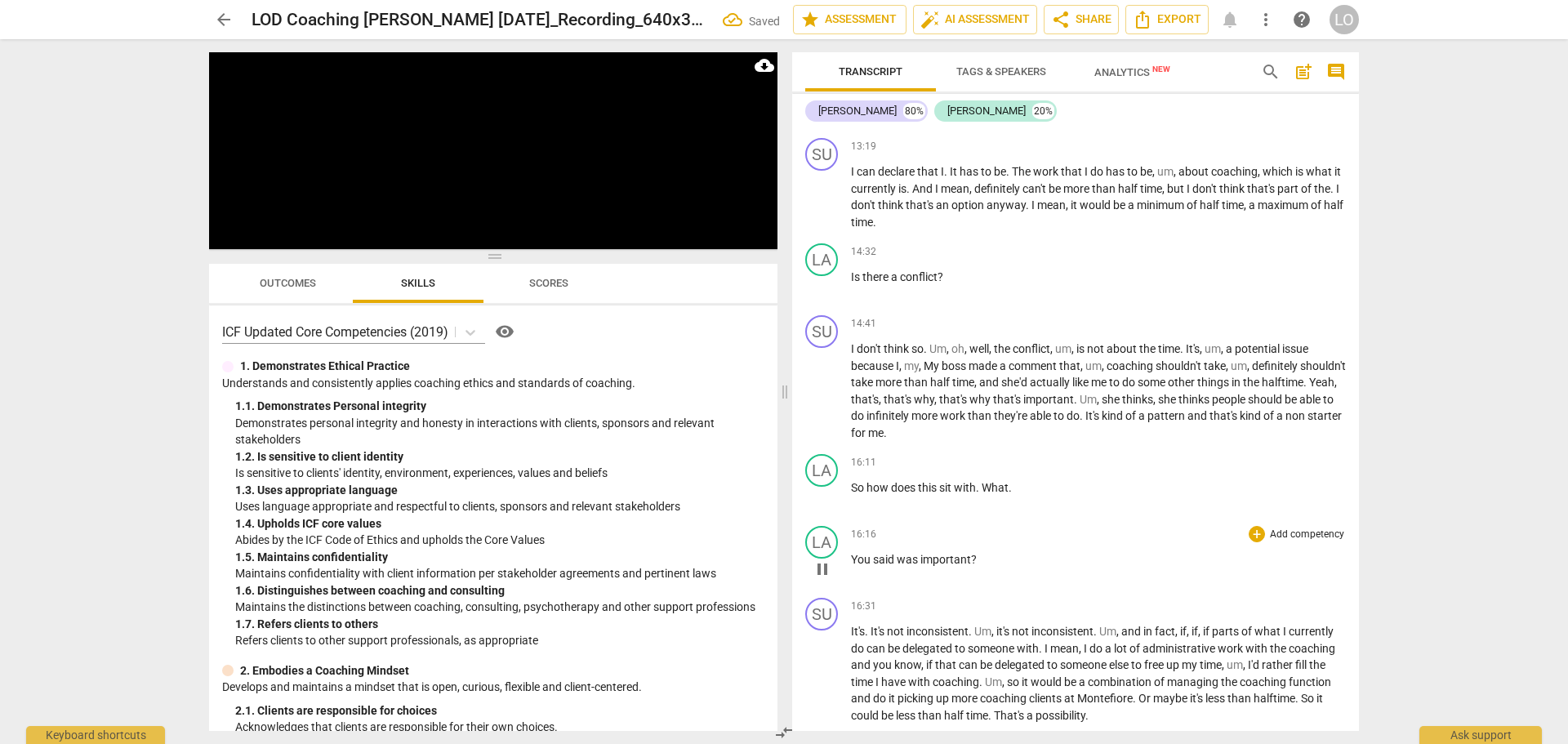
click at [852, 566] on span "You" at bounding box center [862, 560] width 22 height 13
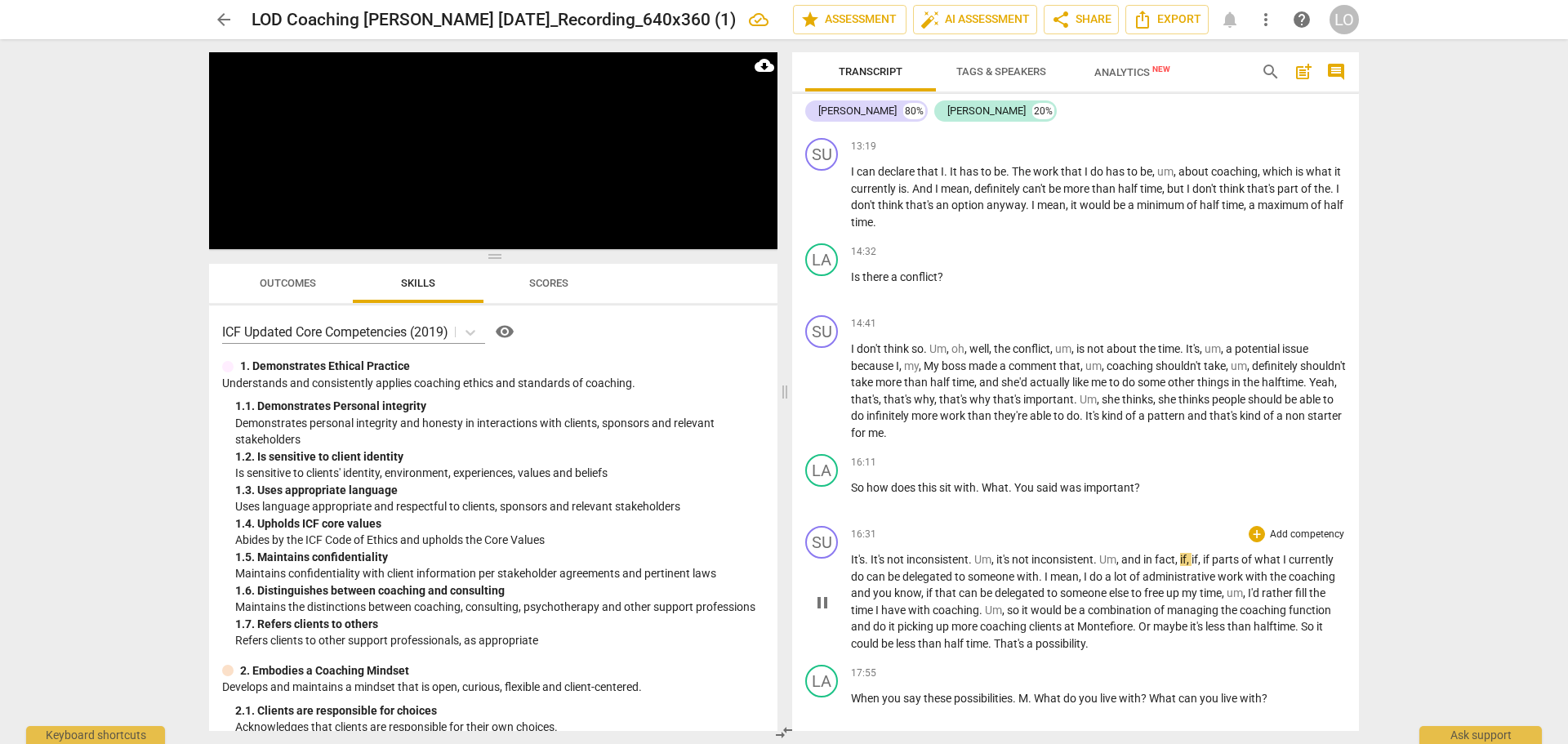
scroll to position [2287, 0]
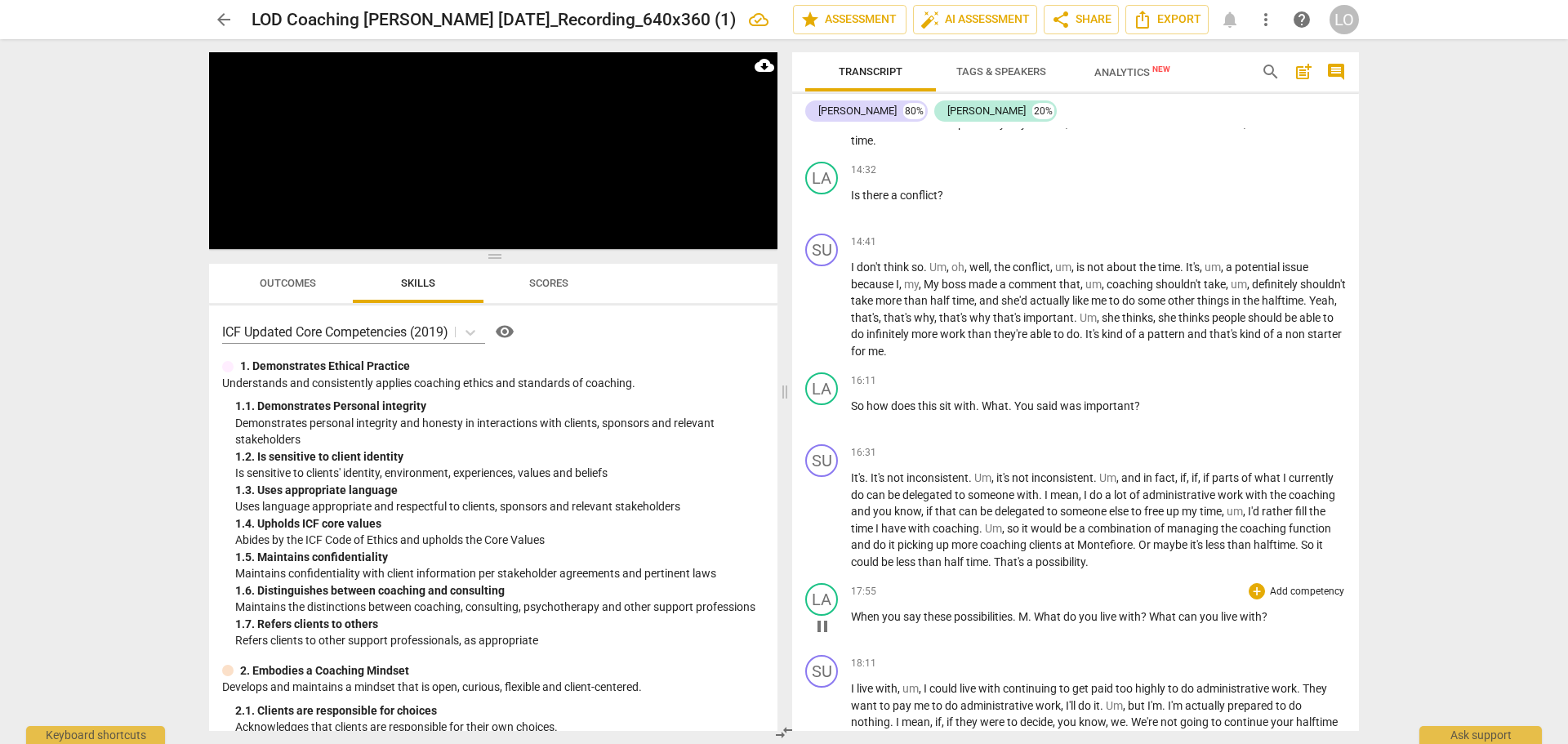
click at [1032, 623] on span "." at bounding box center [1031, 616] width 5 height 13
click at [1034, 623] on span "." at bounding box center [1031, 616] width 5 height 13
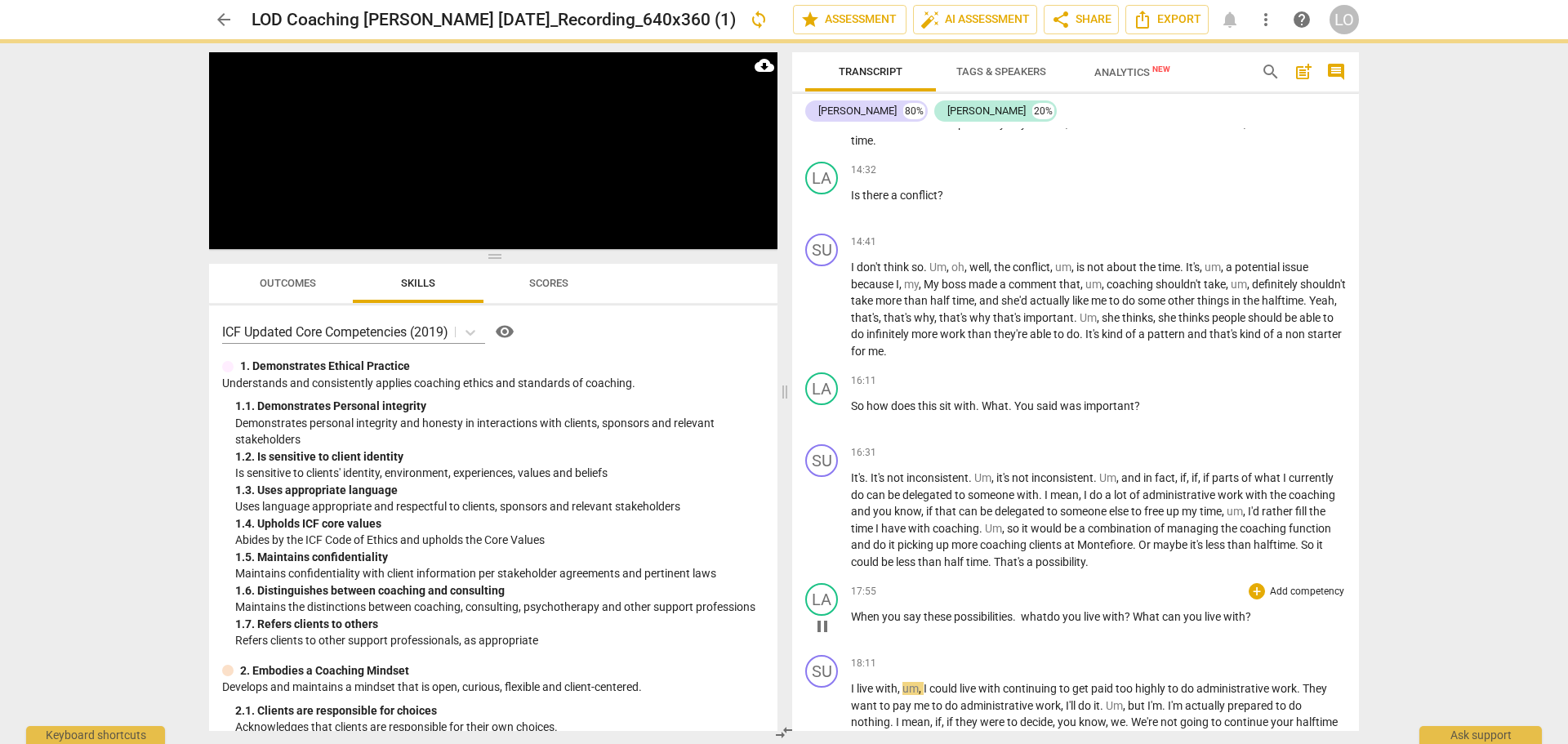
click at [1033, 623] on span "what" at bounding box center [1034, 616] width 26 height 13
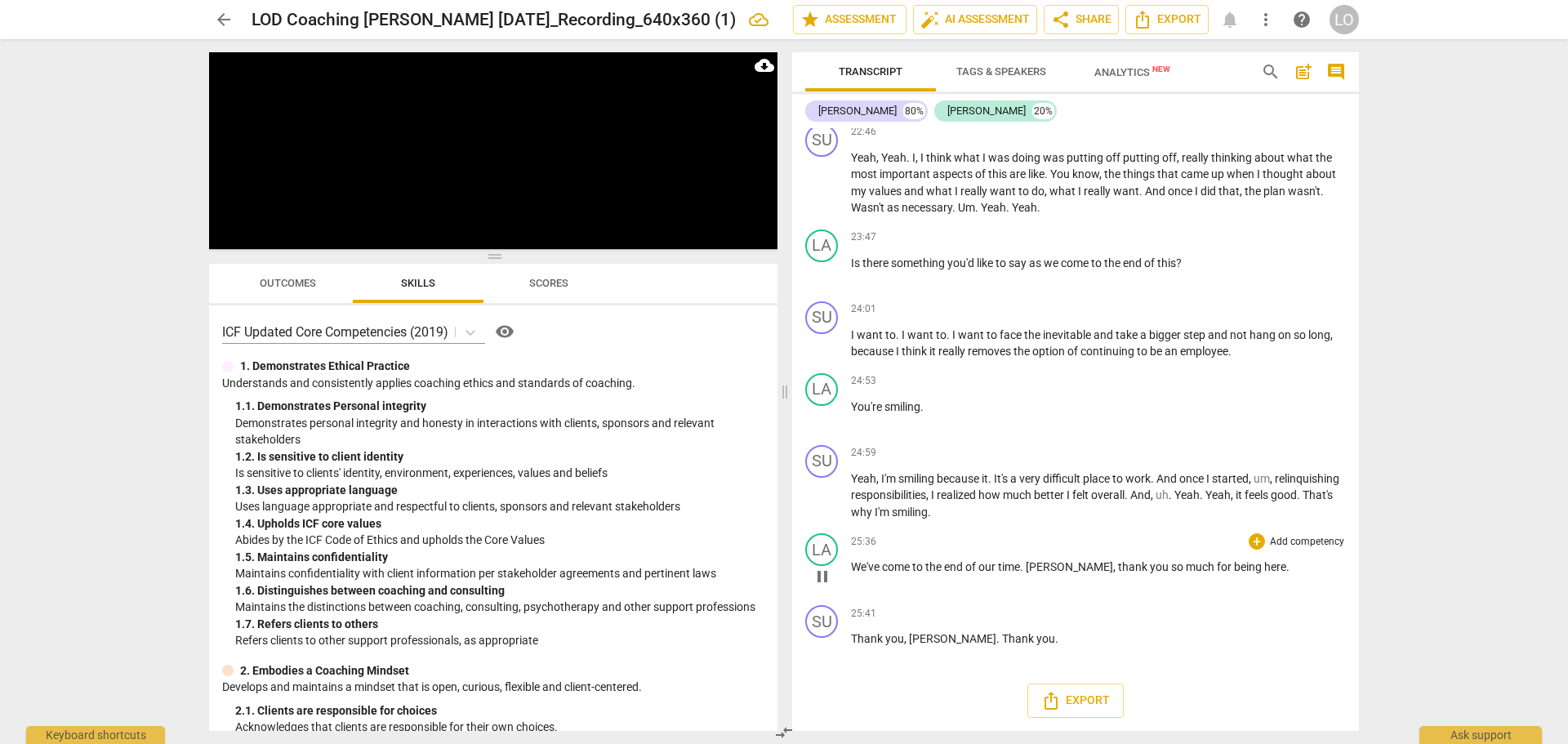
scroll to position [3672, 0]
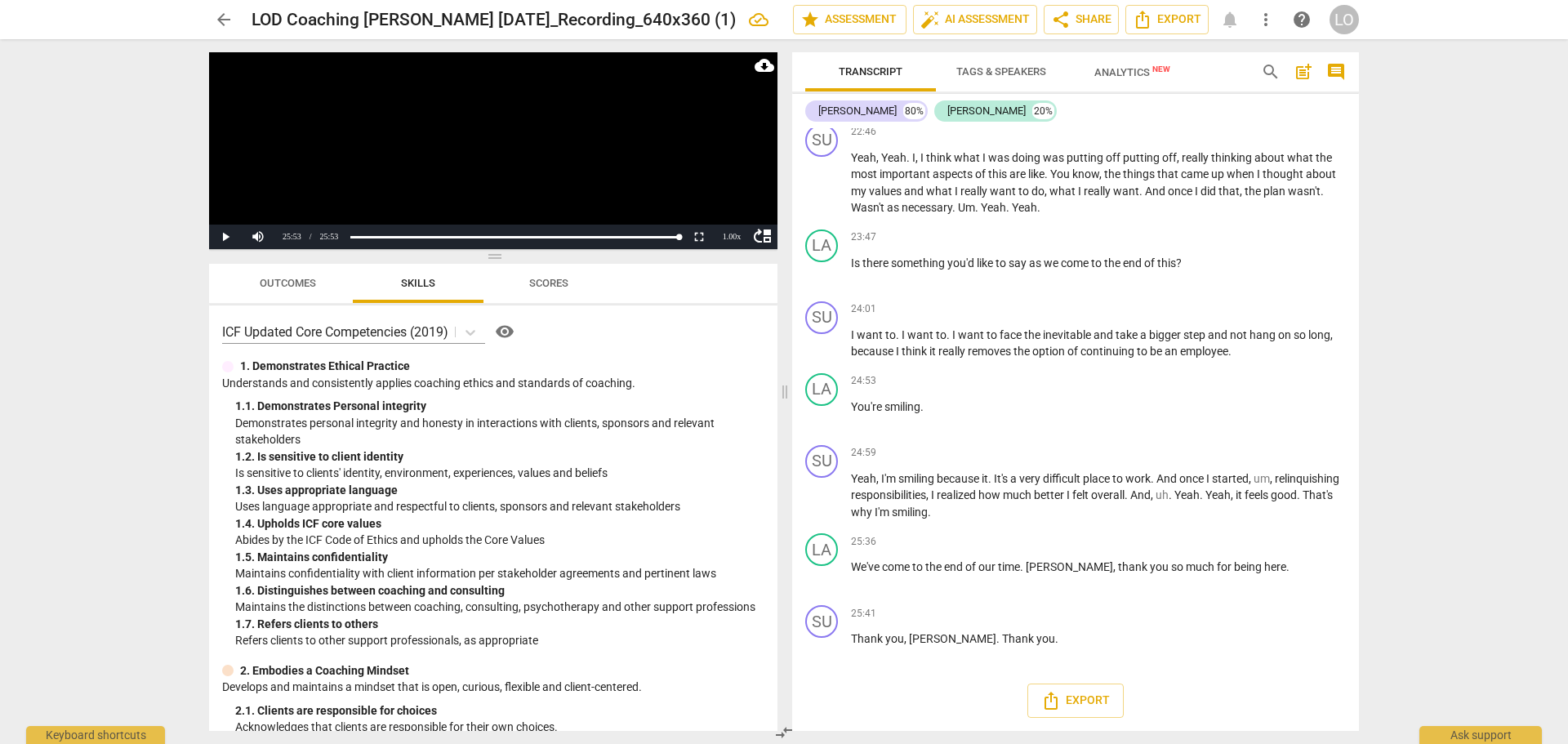
click at [878, 681] on div "Export" at bounding box center [1075, 701] width 566 height 60
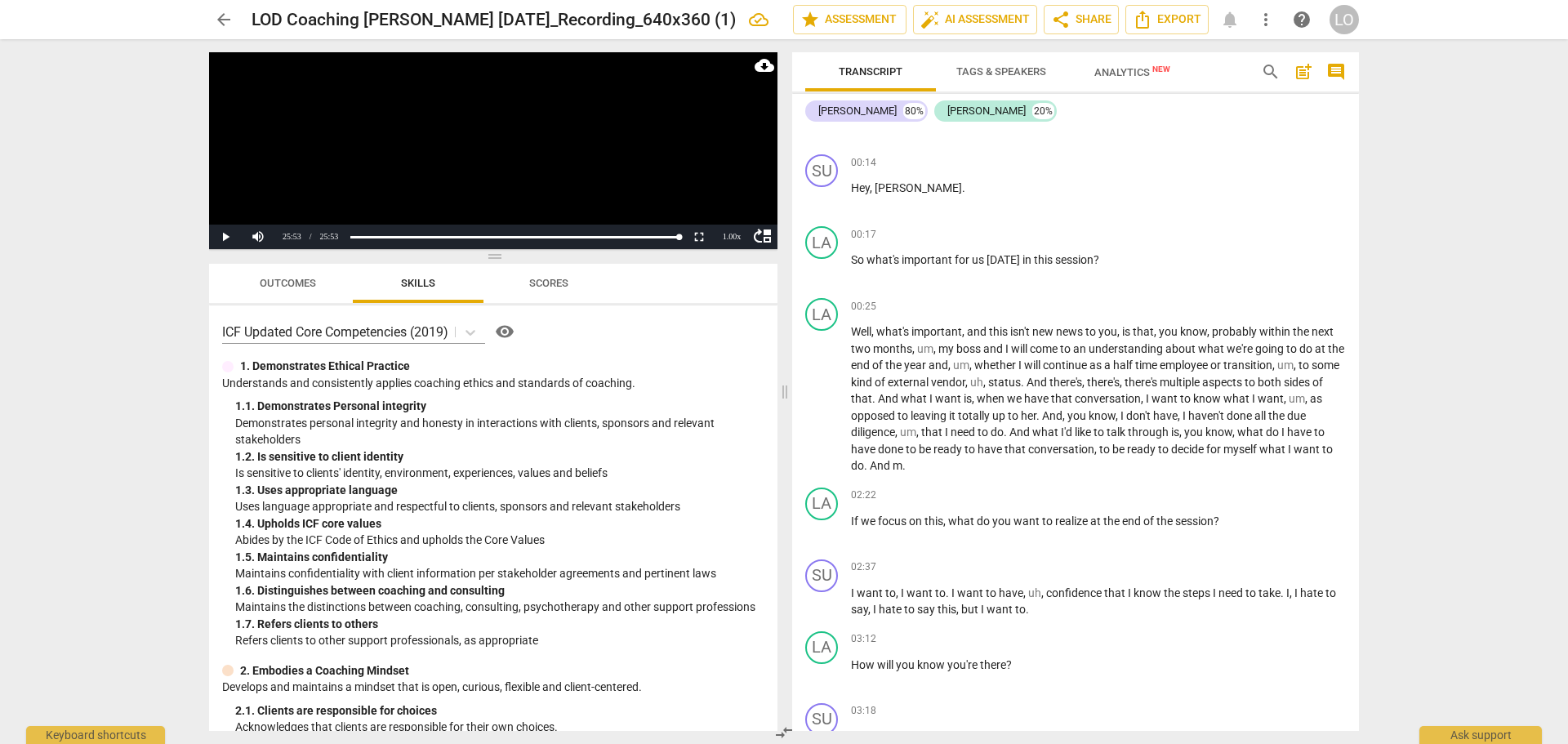
scroll to position [0, 0]
